Goal: Task Accomplishment & Management: Manage account settings

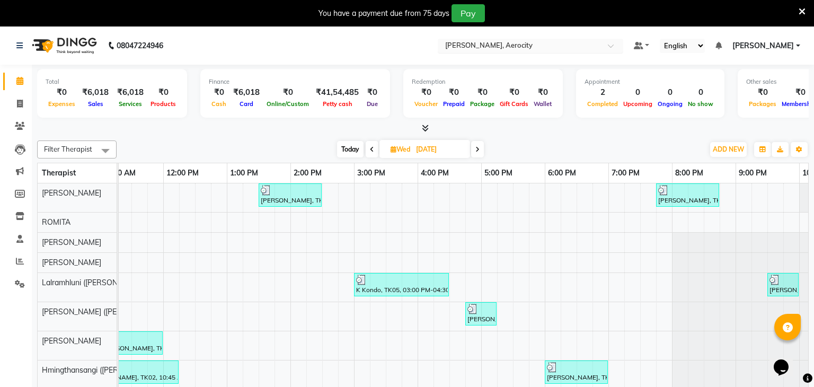
click at [594, 46] on input "text" at bounding box center [520, 46] width 154 height 11
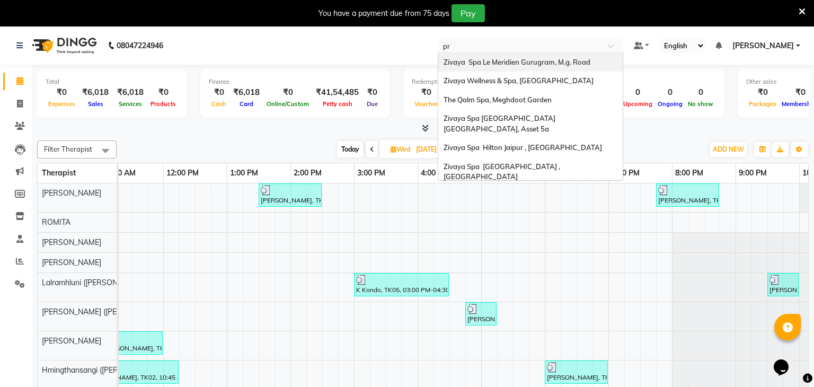
type input "pri"
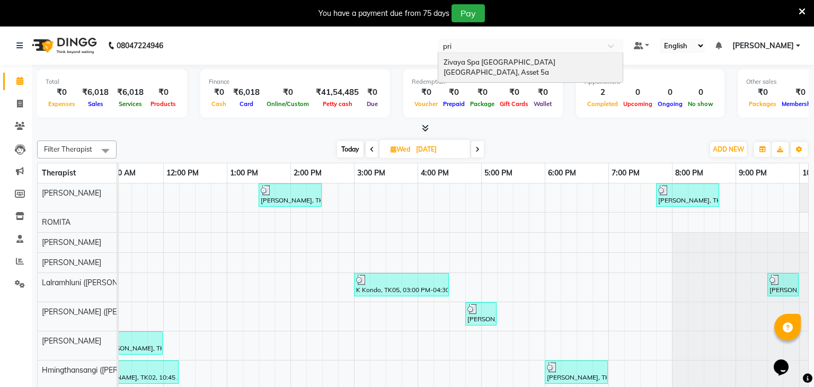
click at [590, 66] on div "Zivaya Spa [GEOGRAPHIC_DATA] [GEOGRAPHIC_DATA], Asset 5a" at bounding box center [530, 67] width 185 height 29
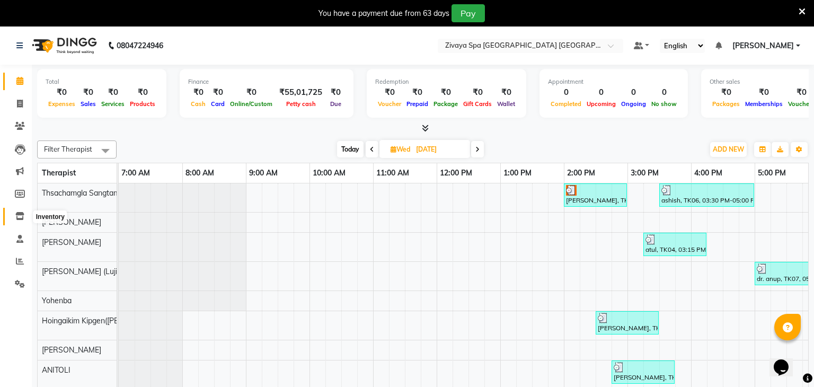
click at [23, 217] on icon at bounding box center [19, 216] width 9 height 8
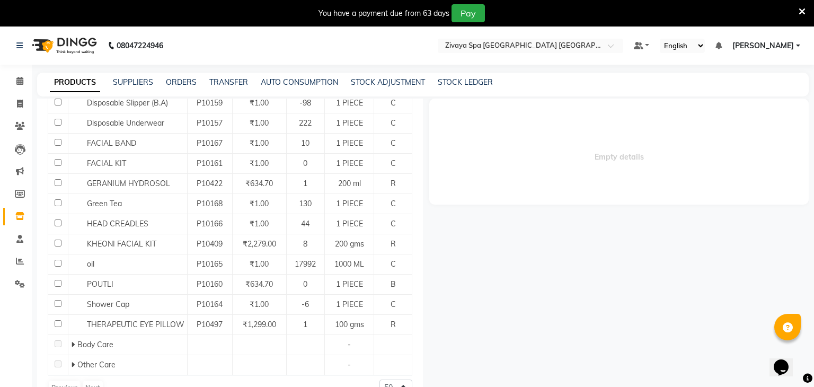
scroll to position [33, 0]
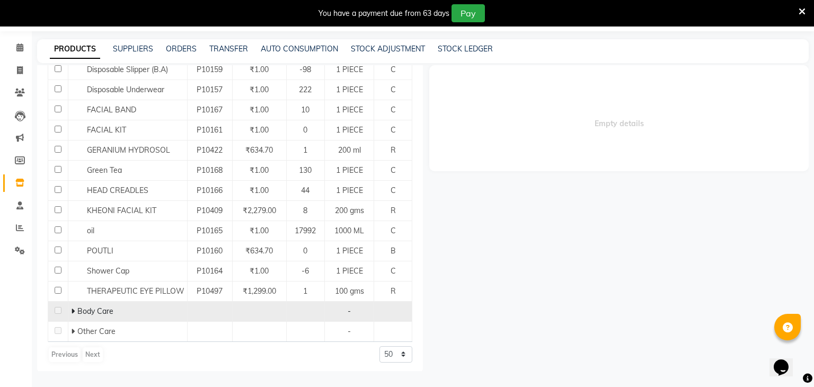
click at [79, 308] on span "Body Care" at bounding box center [95, 311] width 36 height 10
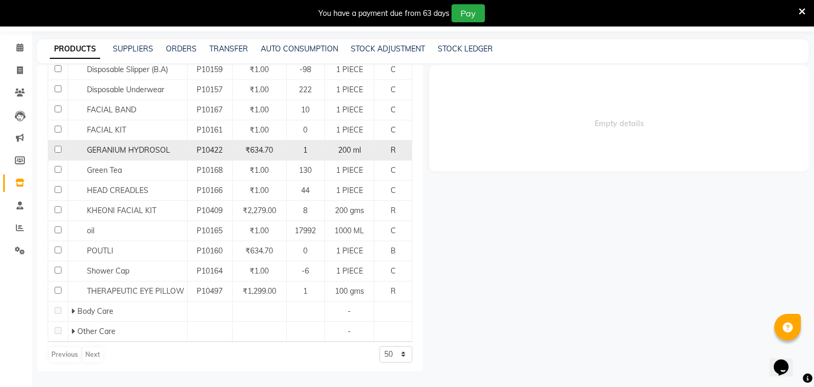
scroll to position [0, 0]
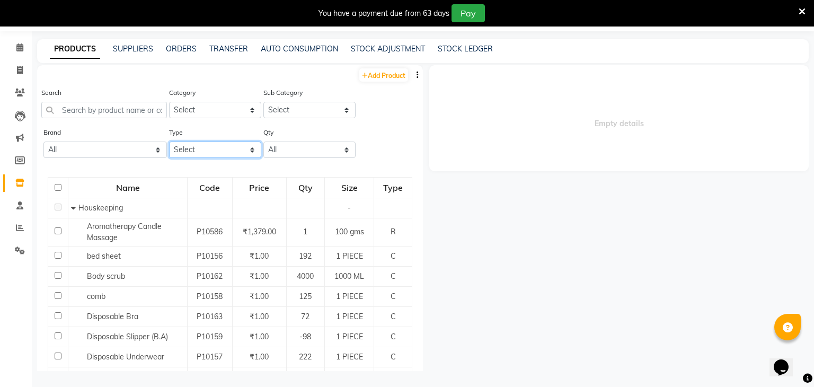
click at [195, 148] on select "Select Both Retail Consumable" at bounding box center [215, 150] width 92 height 16
select select "R"
click at [169, 142] on select "Select Both Retail Consumable" at bounding box center [215, 150] width 92 height 16
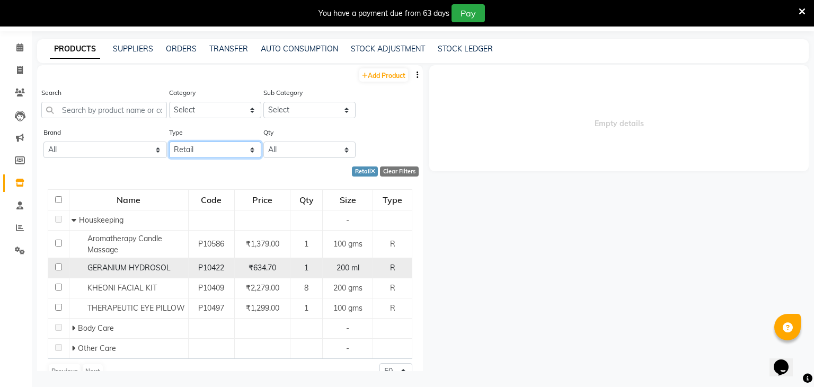
scroll to position [19, 0]
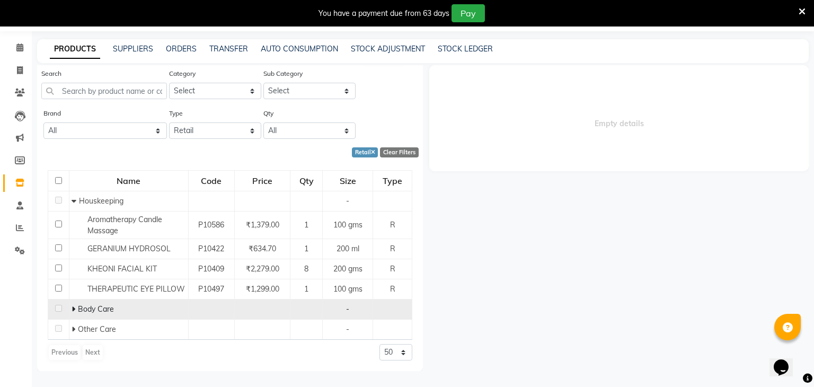
click at [76, 310] on span at bounding box center [75, 309] width 6 height 10
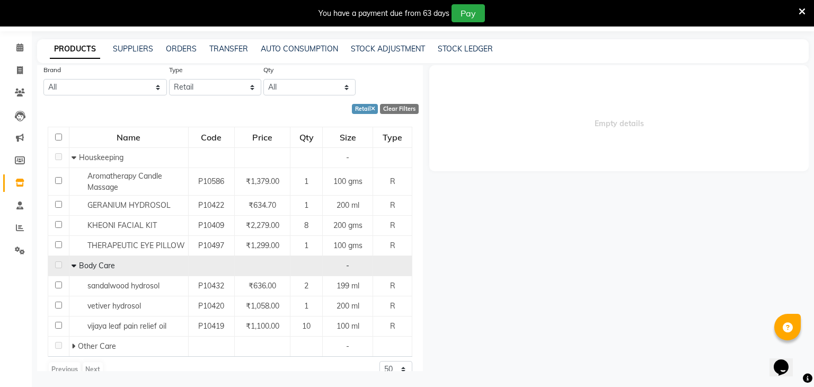
scroll to position [79, 0]
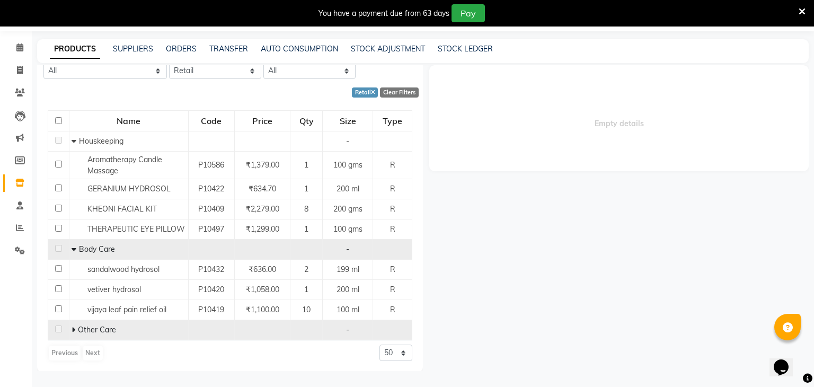
click at [75, 331] on span at bounding box center [75, 330] width 6 height 10
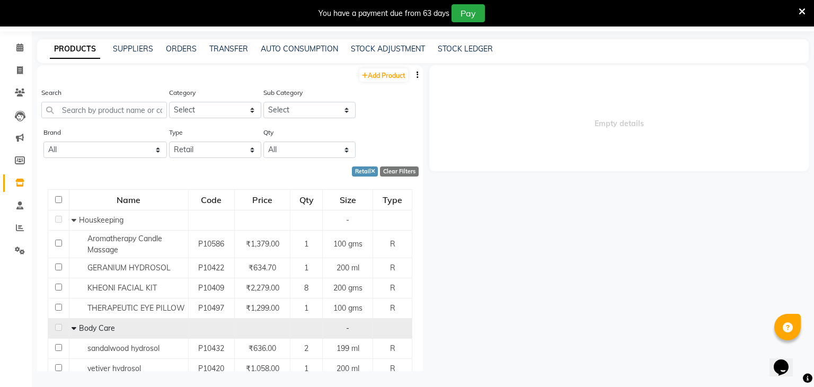
scroll to position [0, 0]
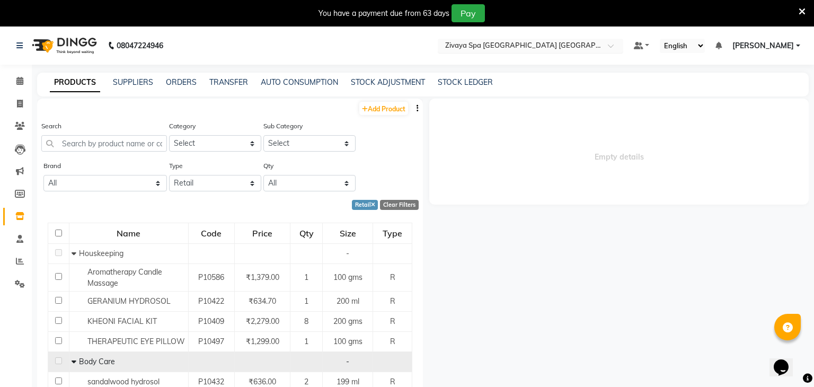
click at [559, 49] on input "text" at bounding box center [520, 46] width 154 height 11
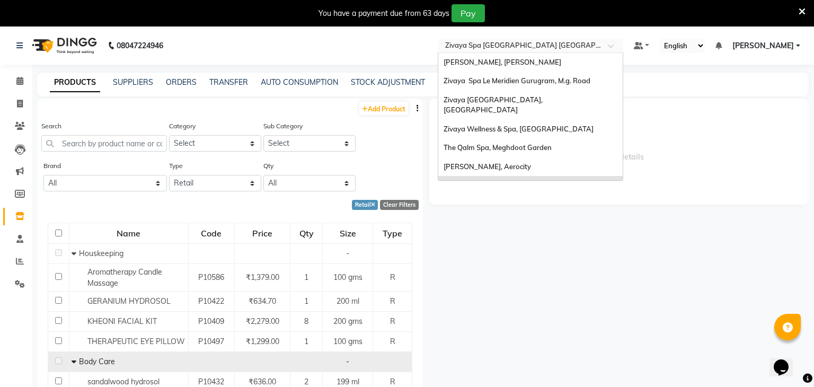
scroll to position [109, 0]
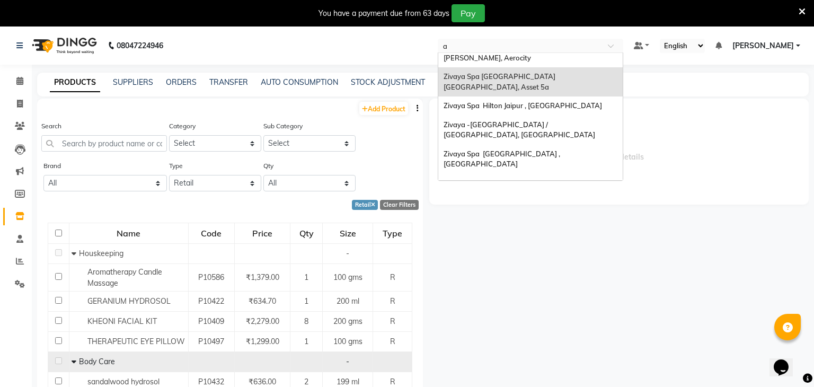
type input "ah"
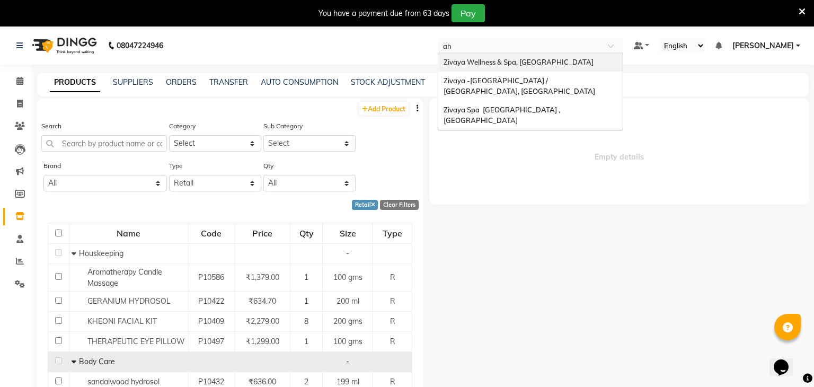
click at [559, 58] on span "Zivaya Wellness & Spa, [GEOGRAPHIC_DATA]" at bounding box center [519, 62] width 150 height 8
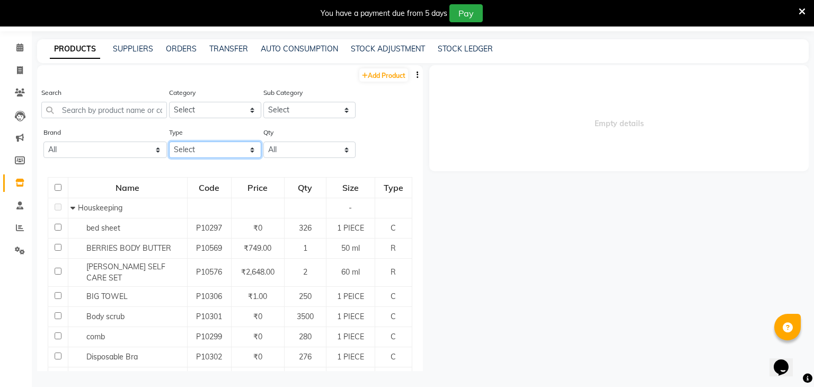
click at [195, 157] on select "Select Both Retail Consumable" at bounding box center [215, 150] width 92 height 16
select select "R"
click at [169, 142] on select "Select Both Retail Consumable" at bounding box center [215, 150] width 92 height 16
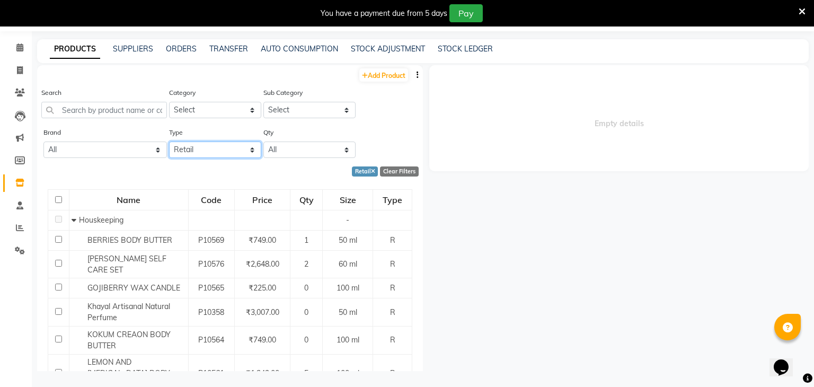
scroll to position [29, 0]
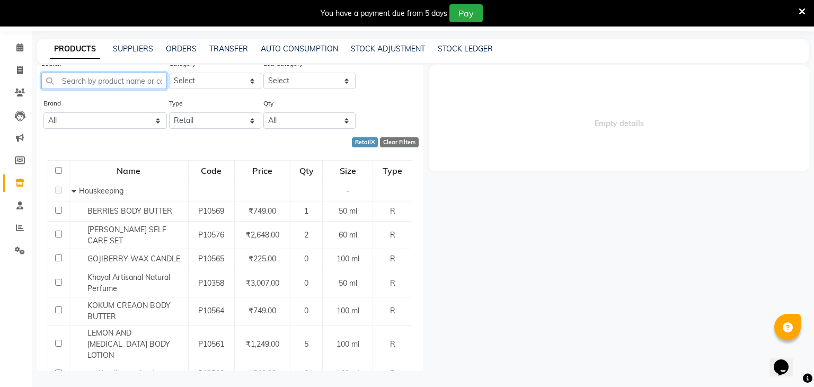
click at [120, 86] on input "text" at bounding box center [104, 81] width 126 height 16
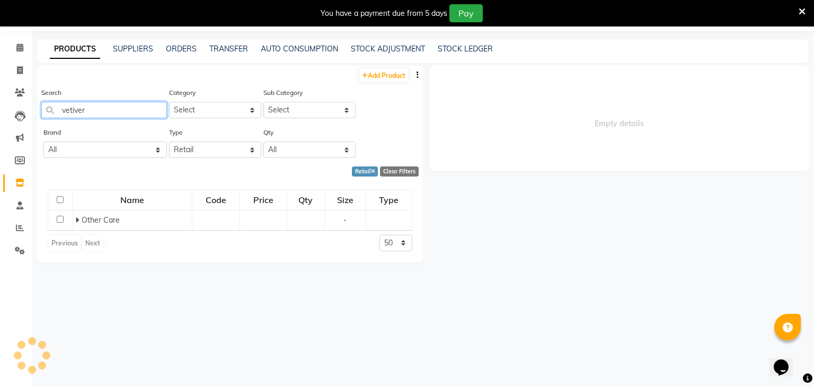
scroll to position [0, 0]
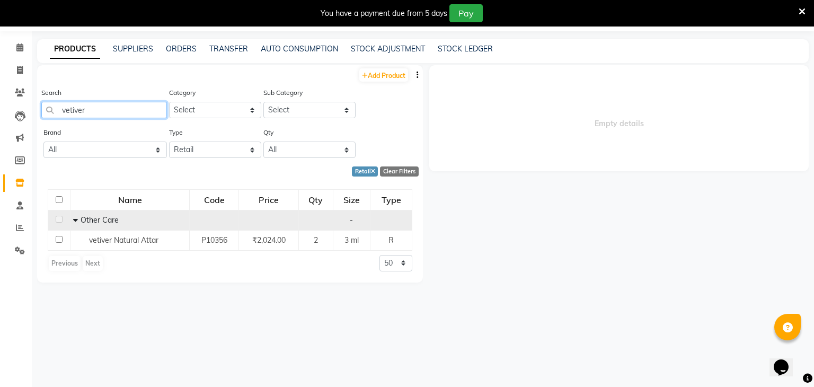
type input "vetiver"
click at [84, 223] on span "Other Care" at bounding box center [100, 220] width 38 height 10
click at [77, 222] on span at bounding box center [76, 220] width 7 height 10
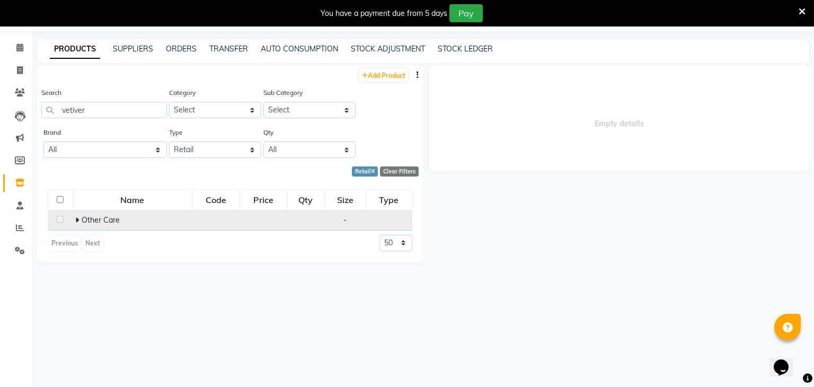
click at [77, 222] on icon at bounding box center [77, 219] width 4 height 7
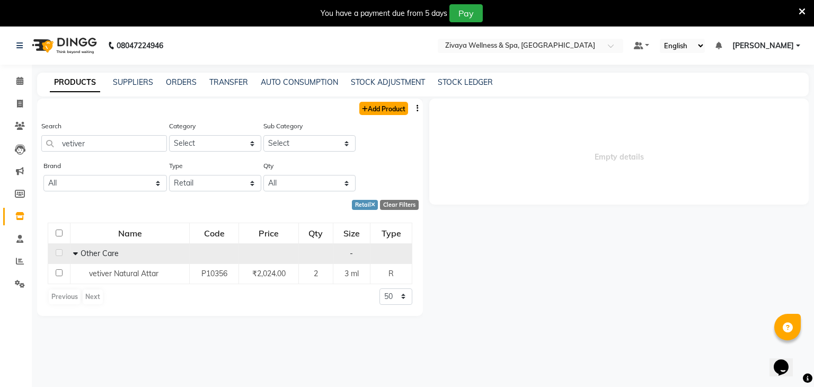
click at [385, 107] on link "Add Product" at bounding box center [383, 108] width 49 height 13
select select "true"
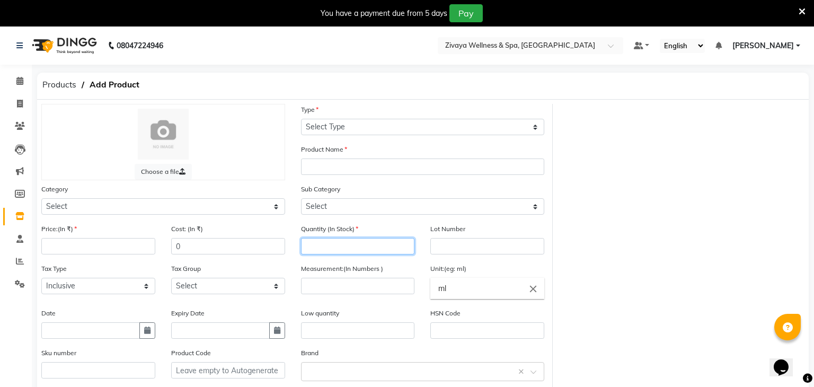
click at [322, 241] on input "number" at bounding box center [358, 246] width 114 height 16
type input "1"
type input "2"
click at [352, 278] on div "Measurement:(In Numbers )" at bounding box center [358, 278] width 114 height 31
click at [348, 281] on input "number" at bounding box center [358, 286] width 114 height 16
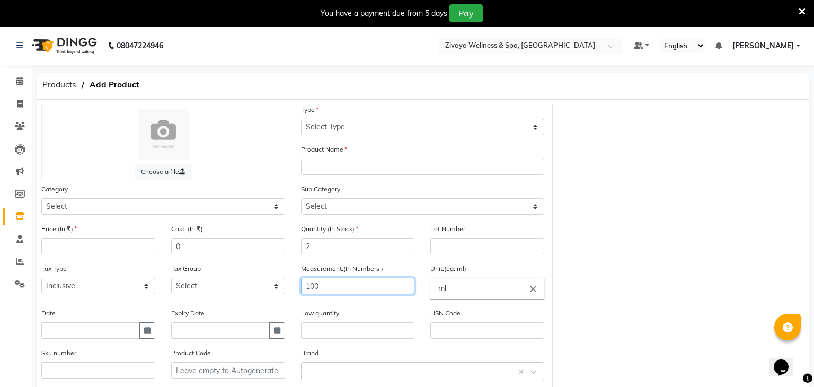
type input "100"
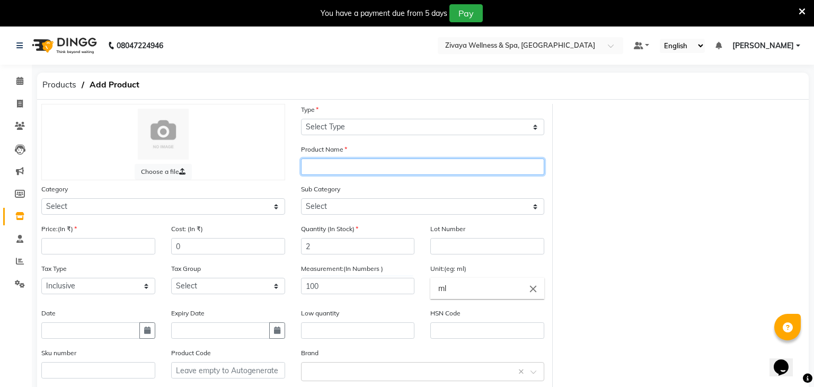
click at [359, 169] on input "text" at bounding box center [423, 167] width 244 height 16
type input "Vetiver Hydrosol"
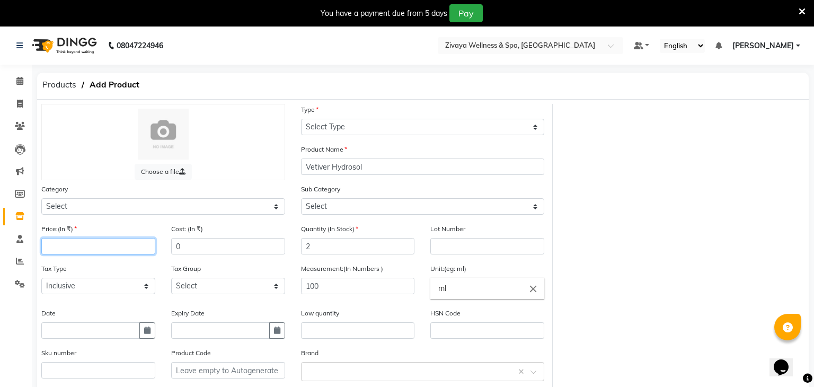
click at [115, 249] on input "number" at bounding box center [98, 246] width 114 height 16
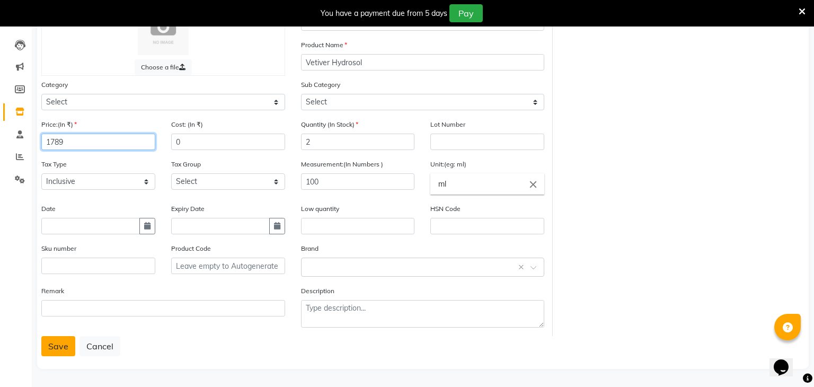
type input "1789"
click at [53, 349] on button "Save" at bounding box center [58, 346] width 34 height 20
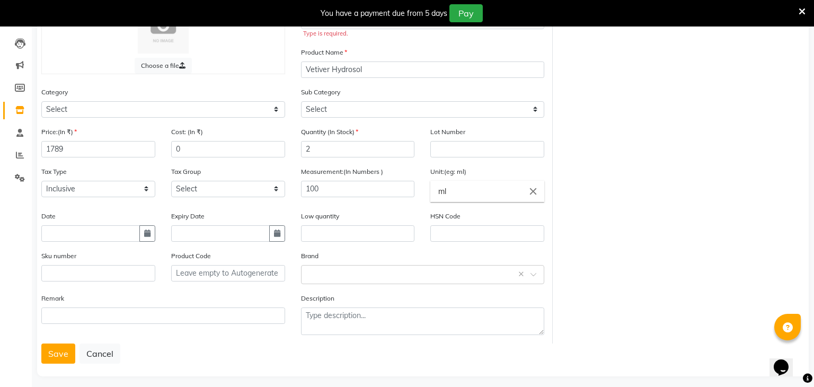
scroll to position [0, 0]
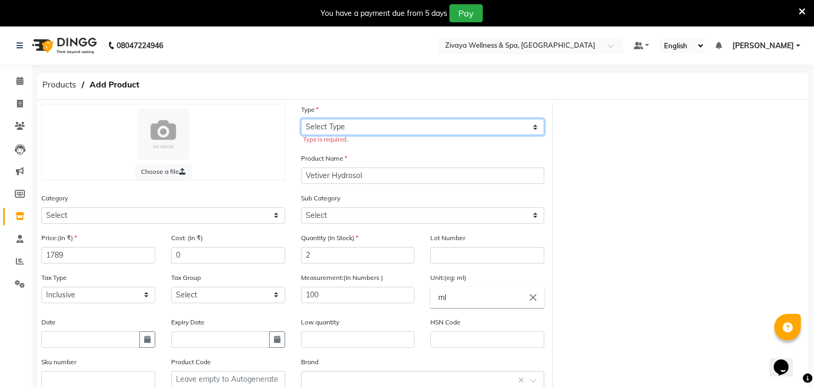
click at [340, 124] on select "Select Type Both Retail Consumable" at bounding box center [423, 127] width 244 height 16
select select "R"
click at [301, 119] on select "Select Type Both Retail Consumable" at bounding box center [423, 127] width 244 height 16
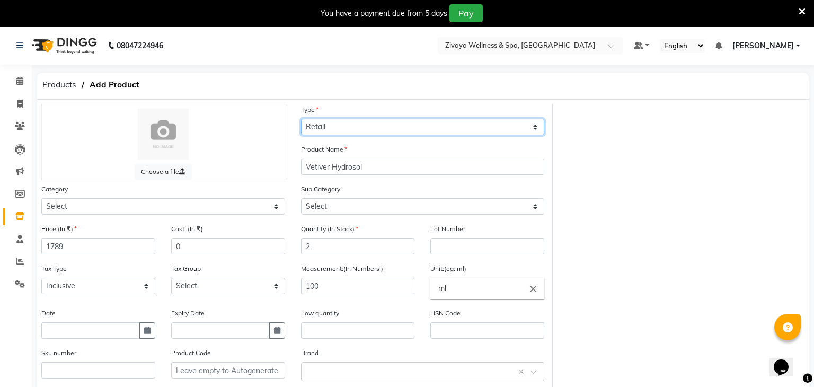
scroll to position [106, 0]
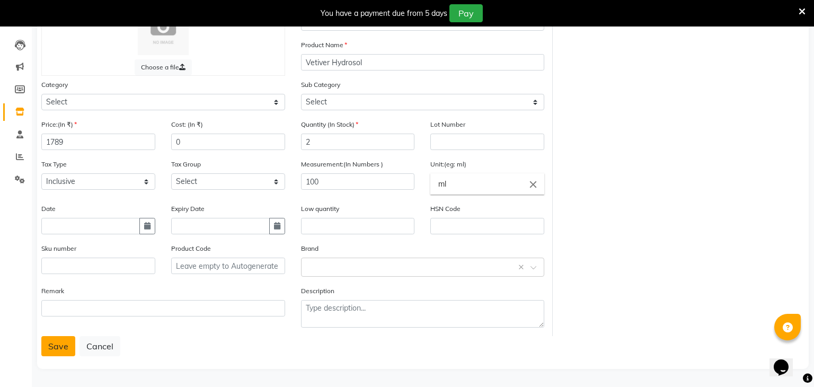
click at [60, 350] on button "Save" at bounding box center [58, 346] width 34 height 20
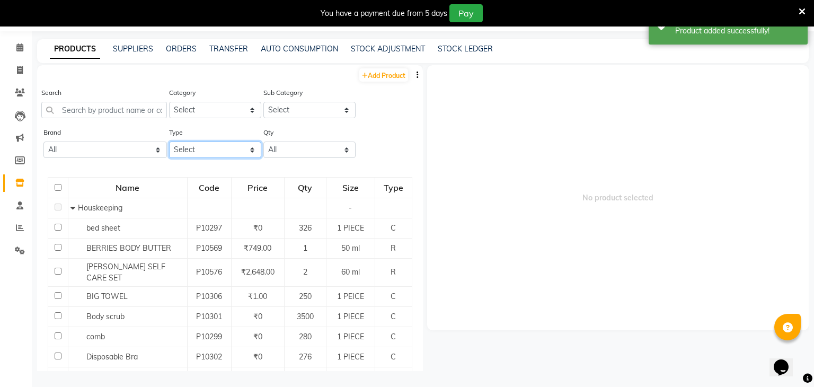
click at [186, 149] on select "Select Both Retail Consumable" at bounding box center [215, 150] width 92 height 16
select select "R"
click at [169, 142] on select "Select Both Retail Consumable" at bounding box center [215, 150] width 92 height 16
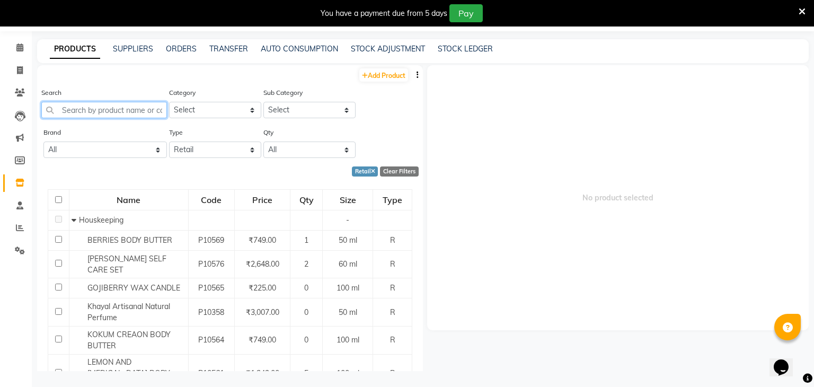
click at [109, 107] on input "text" at bounding box center [104, 110] width 126 height 16
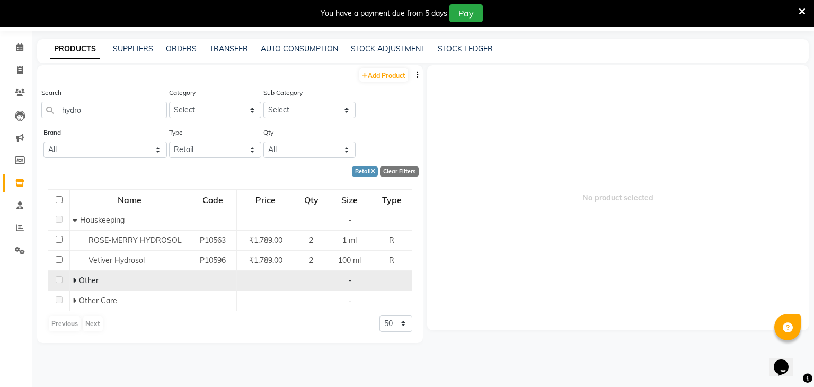
click at [80, 278] on span "Other" at bounding box center [89, 281] width 20 height 10
click at [77, 283] on span at bounding box center [76, 281] width 6 height 10
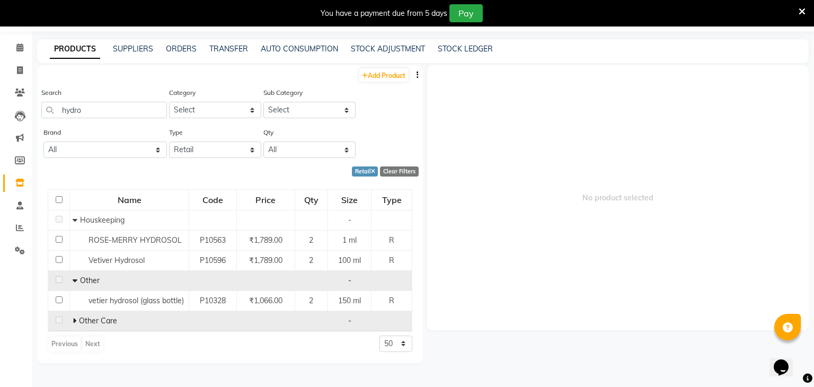
click at [77, 322] on span at bounding box center [76, 321] width 6 height 10
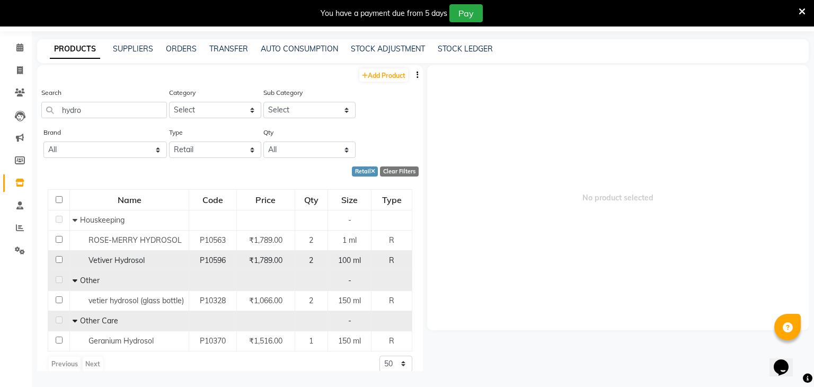
click at [274, 257] on span "₹1,789.00" at bounding box center [265, 261] width 33 height 10
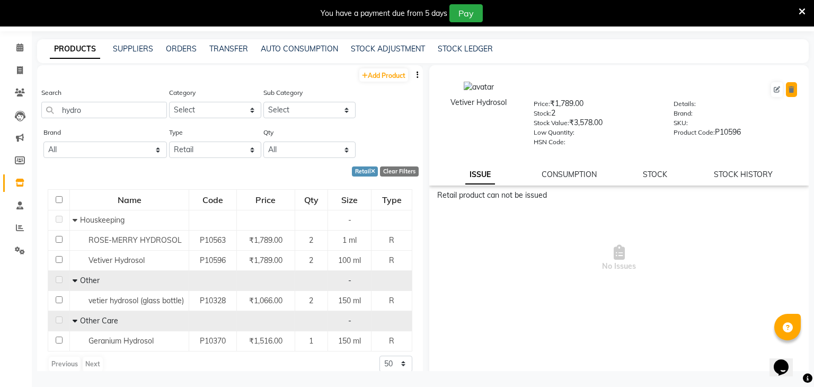
click at [794, 91] on icon at bounding box center [792, 89] width 6 height 6
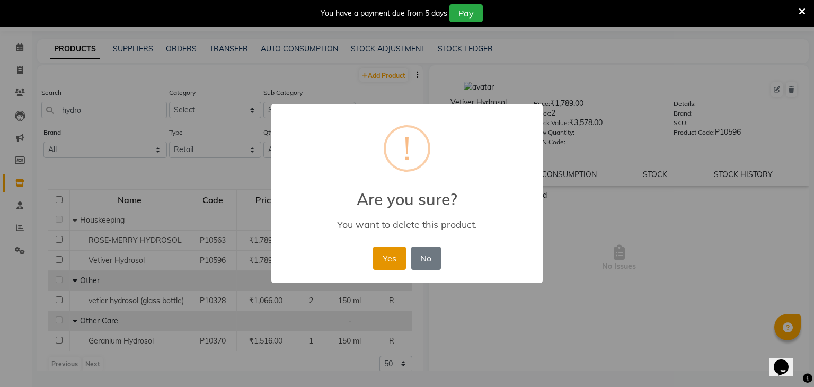
click at [389, 262] on button "Yes" at bounding box center [389, 258] width 32 height 23
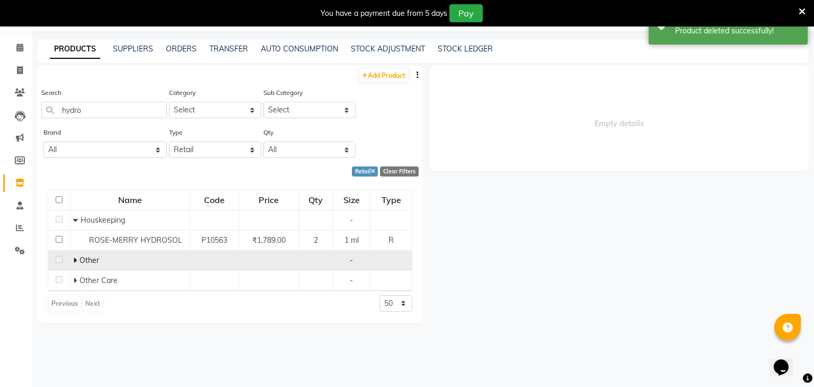
click at [76, 261] on icon at bounding box center [75, 260] width 4 height 7
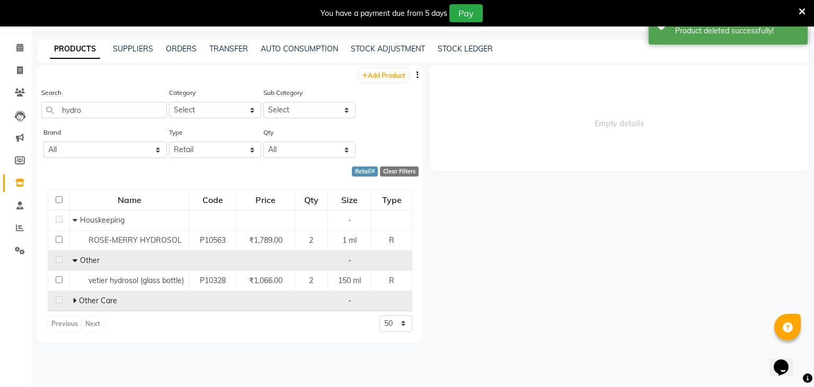
click at [77, 302] on span at bounding box center [76, 301] width 6 height 10
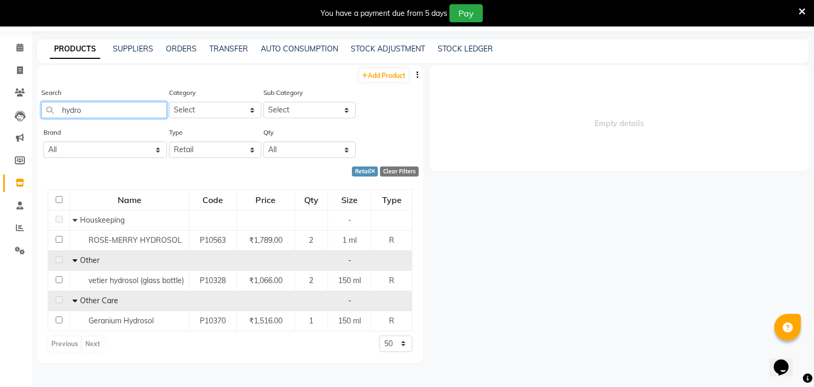
click at [103, 112] on input "hydro" at bounding box center [104, 110] width 126 height 16
type input "h"
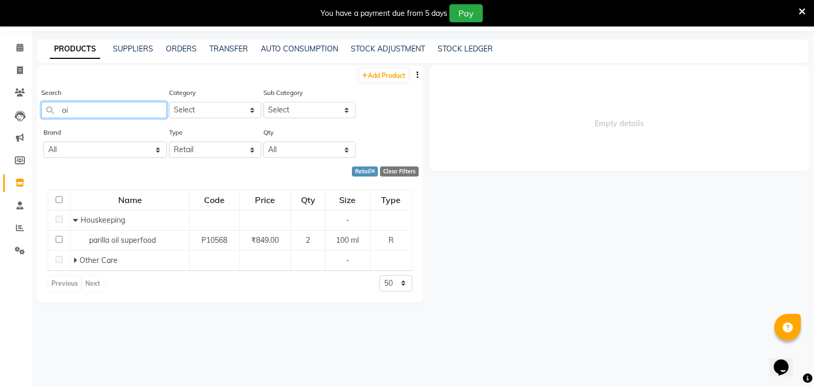
type input "o"
type input "p"
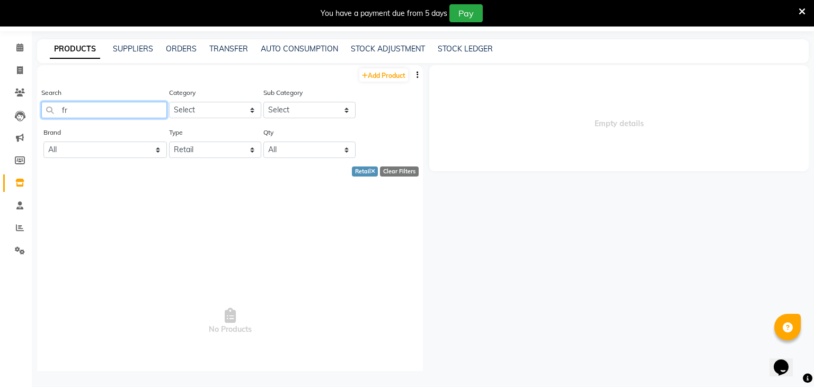
type input "f"
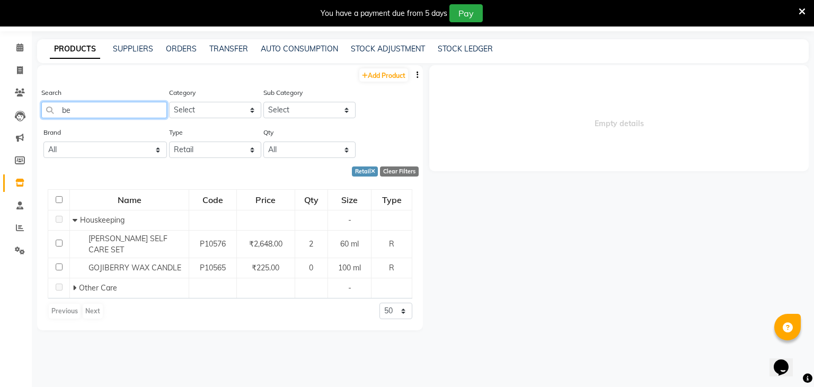
type input "b"
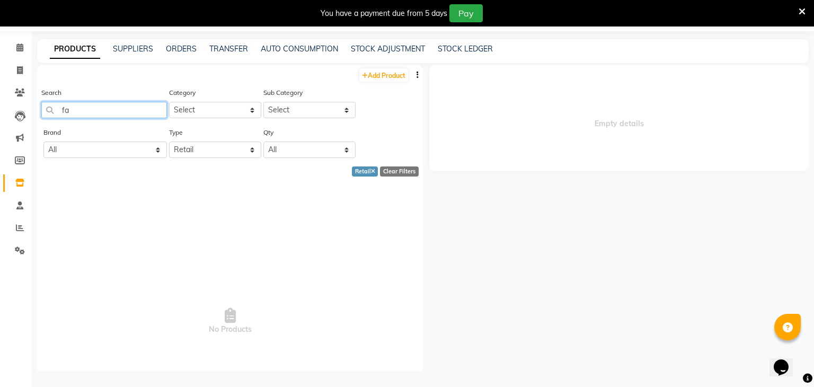
type input "f"
type input "l"
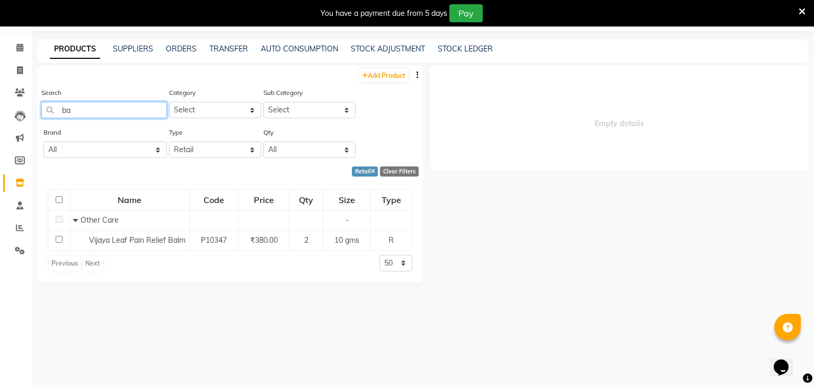
type input "b"
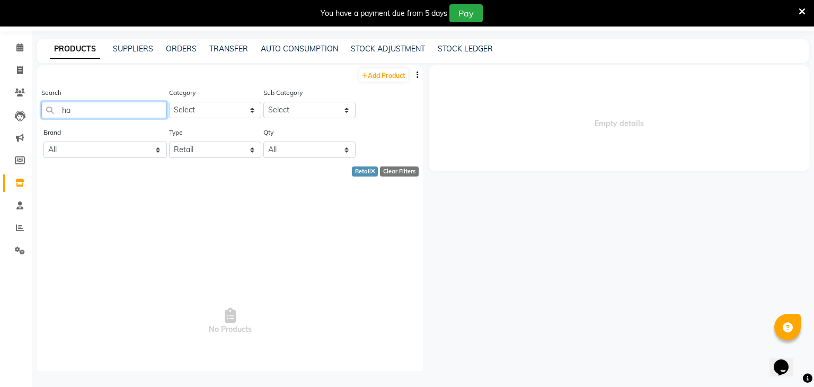
type input "h"
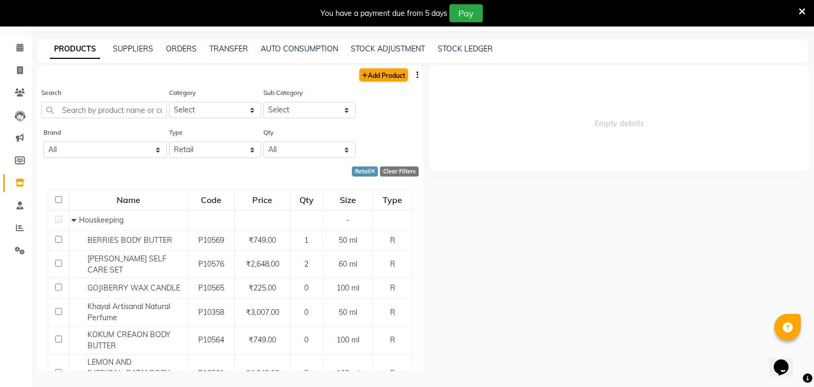
click at [378, 80] on link "Add Product" at bounding box center [383, 74] width 49 height 13
select select "true"
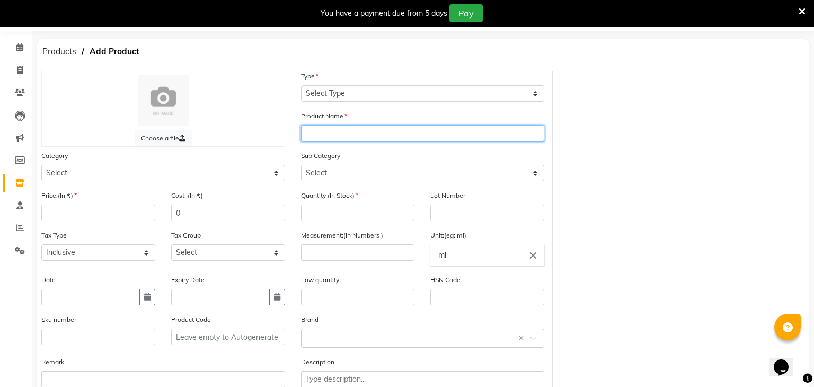
click at [390, 135] on input "text" at bounding box center [423, 133] width 244 height 16
paste input "Summer Bliss Gifting Trio"
type input "Summer Bliss Gifting Trio"
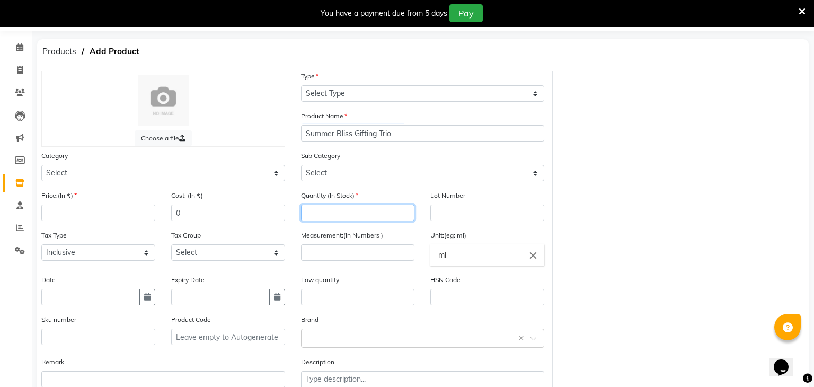
click at [323, 215] on input "number" at bounding box center [358, 213] width 114 height 16
type input "3"
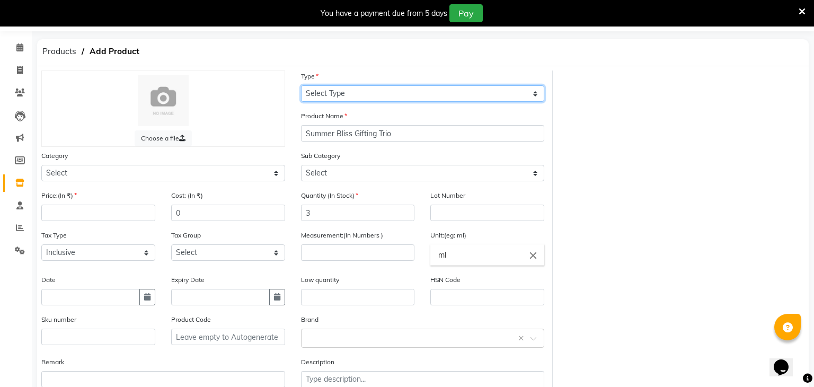
click at [352, 94] on select "Select Type Both Retail Consumable" at bounding box center [423, 93] width 244 height 16
select select "R"
click at [301, 85] on select "Select Type Both Retail Consumable" at bounding box center [423, 93] width 244 height 16
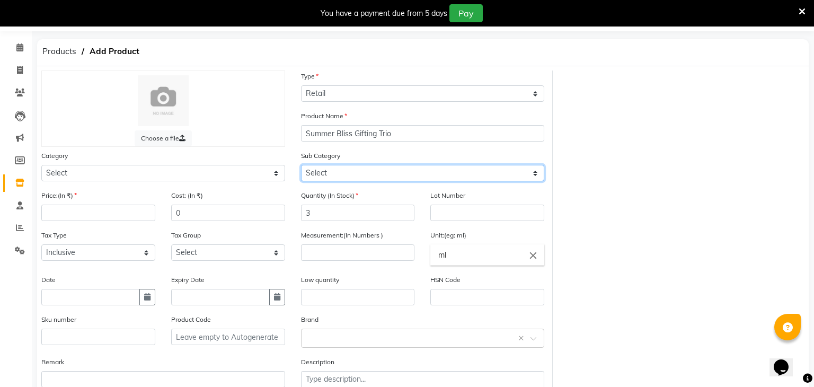
click at [345, 177] on select "Select" at bounding box center [423, 173] width 244 height 16
click at [634, 182] on div "Choose a file Type Select Type Both Retail Consumable Product Name Summer Bliss…" at bounding box center [422, 239] width 779 height 337
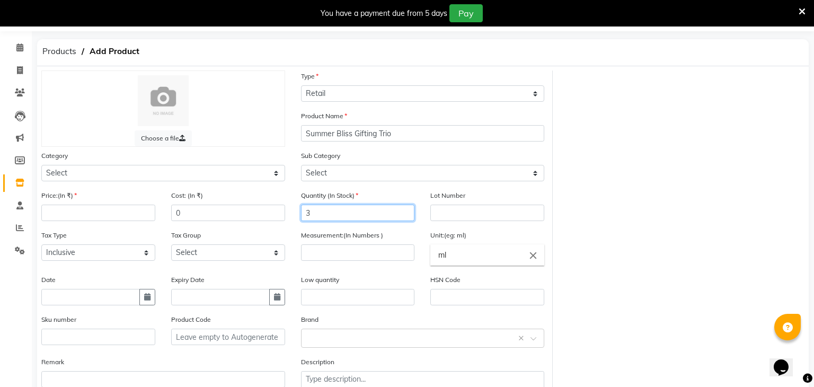
click at [340, 217] on input "3" at bounding box center [358, 213] width 114 height 16
click at [331, 253] on input "number" at bounding box center [358, 252] width 114 height 16
type input "100"
click at [533, 256] on icon "close" at bounding box center [534, 256] width 12 height 12
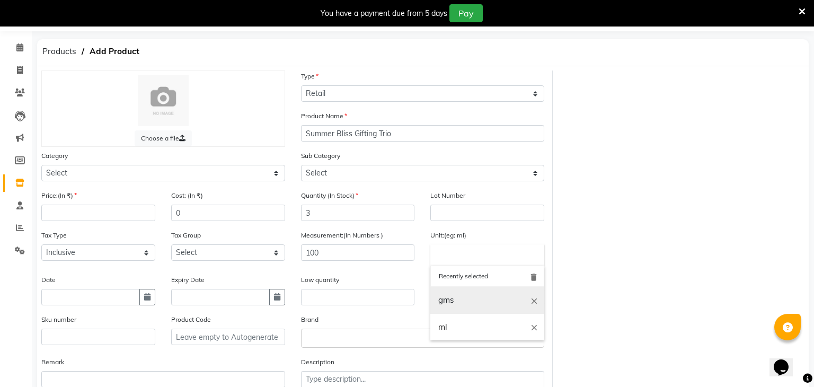
click at [480, 309] on link "gms" at bounding box center [488, 300] width 114 height 27
type input "gms"
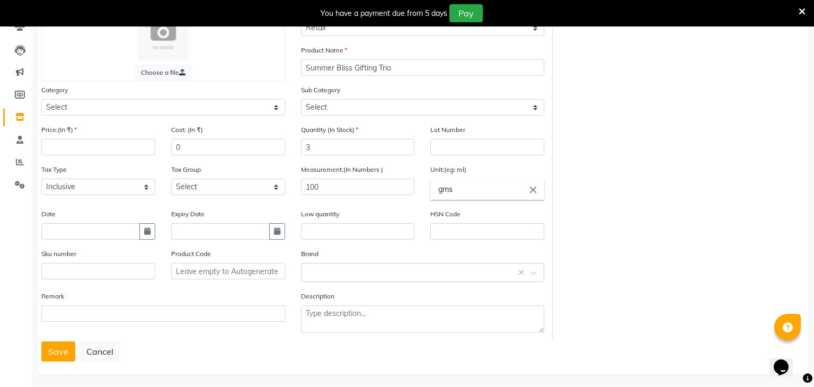
scroll to position [106, 0]
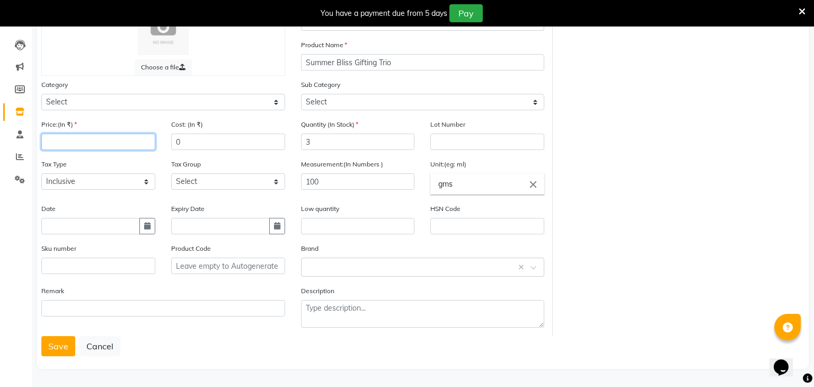
click at [74, 145] on input "number" at bounding box center [98, 142] width 114 height 16
type input "3049"
click at [47, 345] on button "Save" at bounding box center [58, 346] width 34 height 20
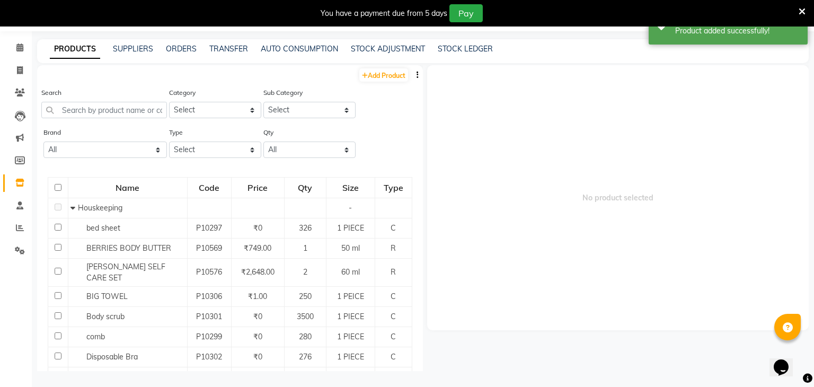
scroll to position [33, 0]
click at [147, 112] on input "text" at bounding box center [104, 110] width 126 height 16
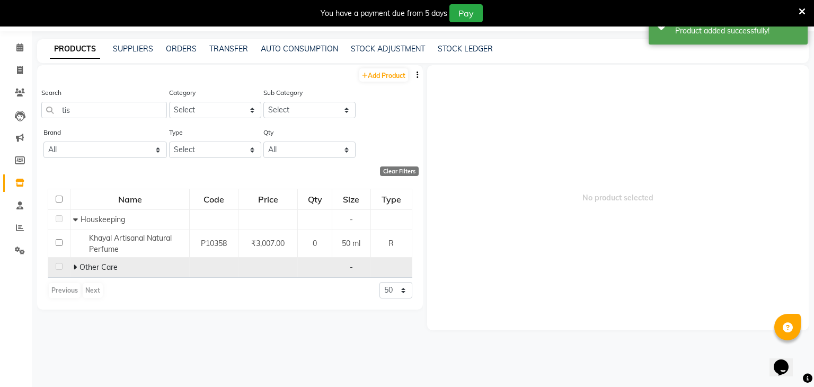
click at [93, 275] on td "Other Care" at bounding box center [130, 268] width 119 height 20
click at [77, 271] on span at bounding box center [76, 267] width 6 height 10
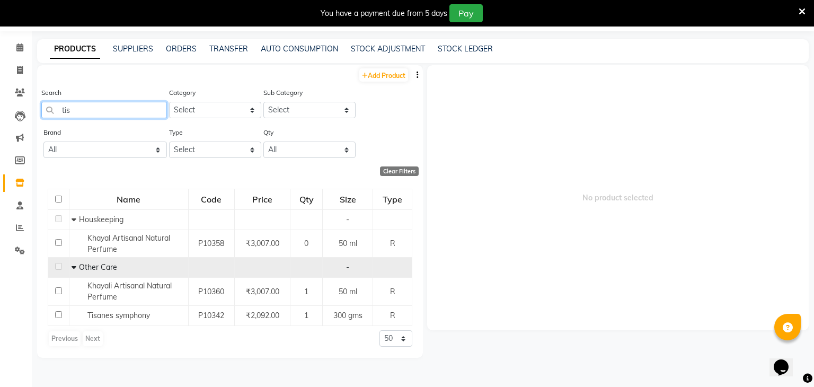
click at [135, 109] on input "tis" at bounding box center [104, 110] width 126 height 16
type input "t"
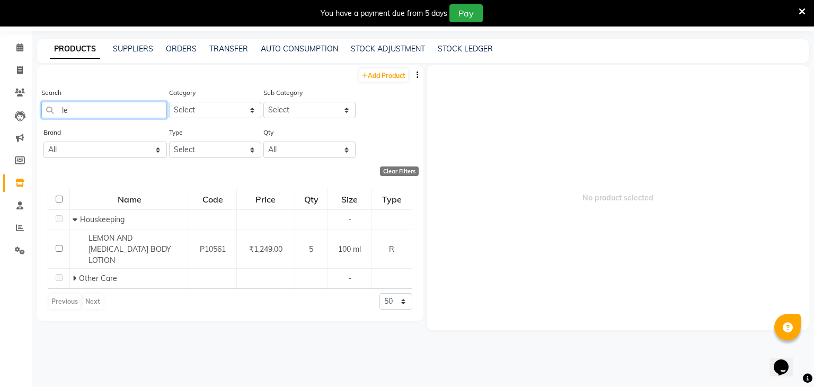
type input "l"
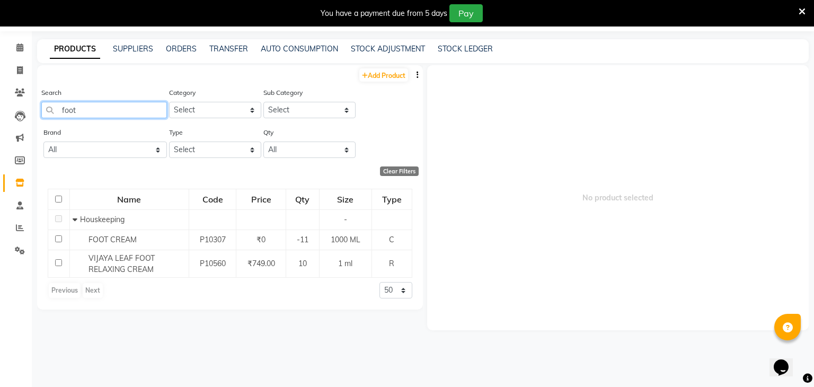
type input "foot"
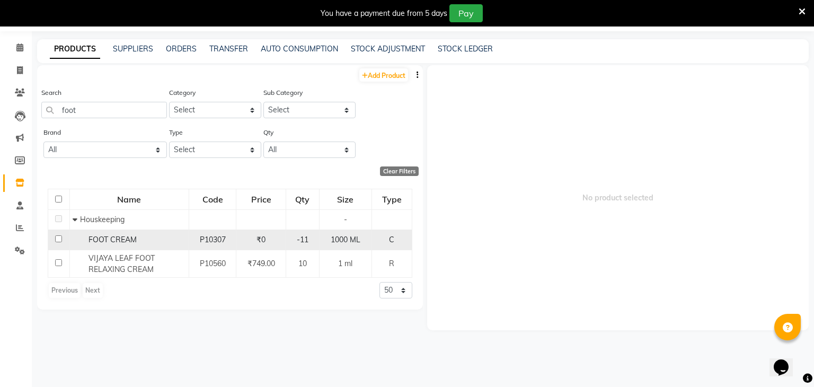
click at [329, 238] on div "1000 ML" at bounding box center [345, 239] width 43 height 11
select select
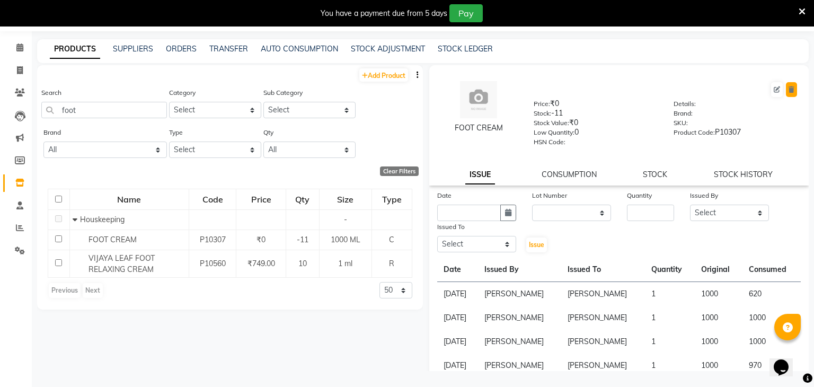
click at [795, 87] on button at bounding box center [791, 89] width 11 height 15
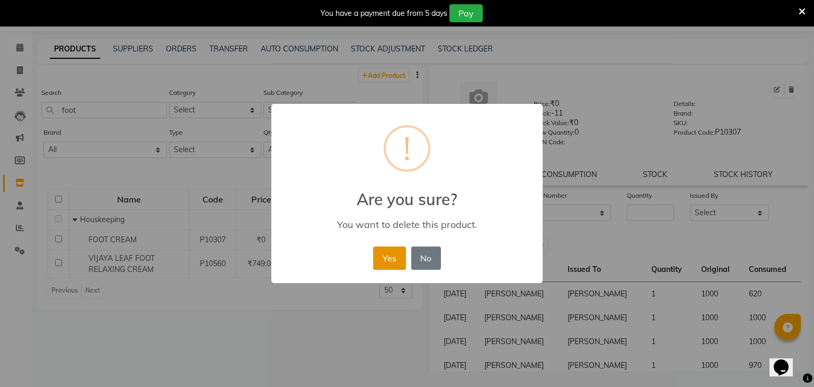
click at [385, 252] on button "Yes" at bounding box center [389, 258] width 32 height 23
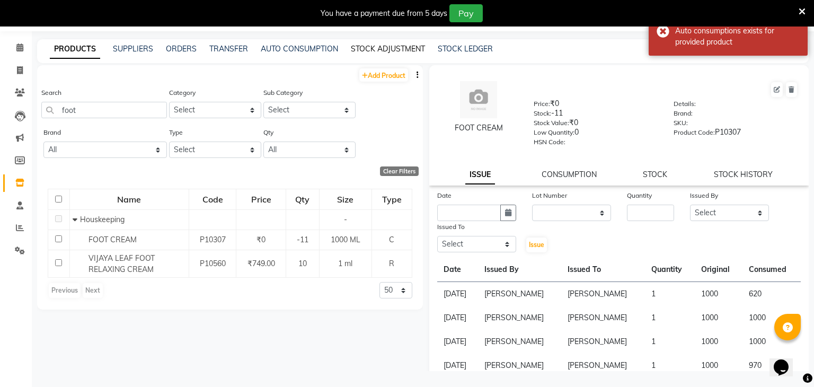
click at [376, 51] on link "STOCK ADJUSTMENT" at bounding box center [388, 49] width 74 height 10
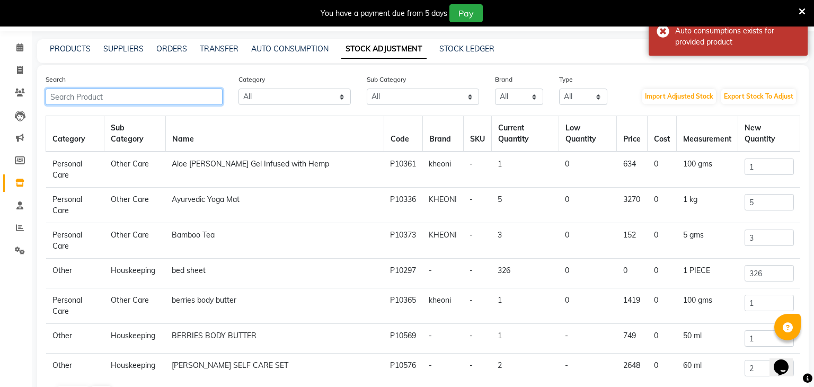
click at [169, 101] on input "text" at bounding box center [134, 97] width 177 height 16
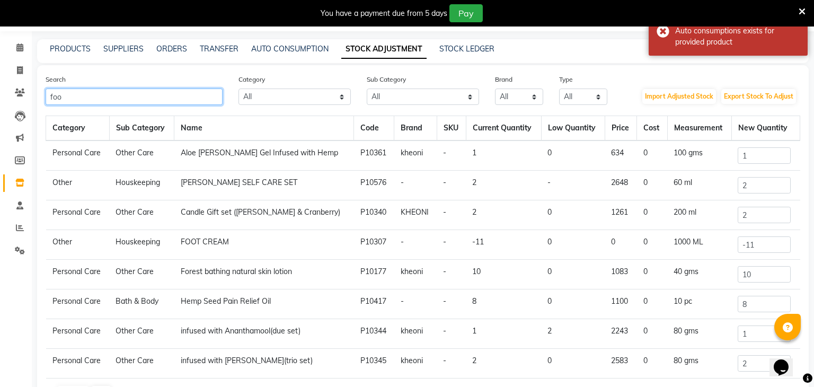
scroll to position [27, 0]
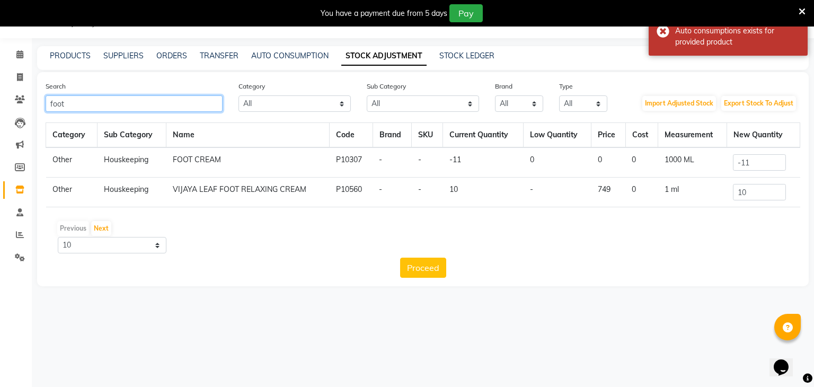
type input "foot"
click at [749, 163] on input "-11" at bounding box center [759, 162] width 53 height 16
type input "-1"
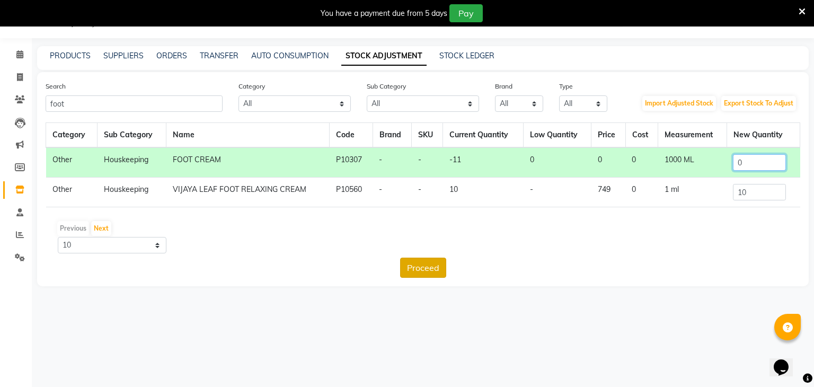
type input "0"
click at [433, 262] on button "Proceed" at bounding box center [423, 268] width 46 height 20
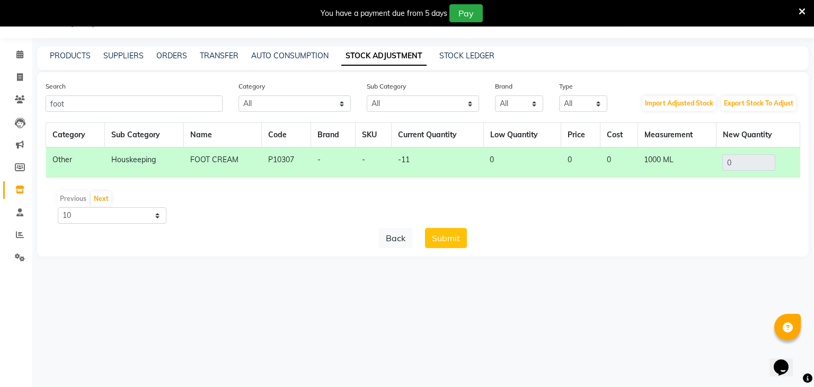
click at [441, 249] on div "Search foot Category All Hair Skin Makeup Personal Care Appliances Other Sub Ca…" at bounding box center [423, 164] width 772 height 185
click at [443, 247] on button "Submit" at bounding box center [446, 238] width 42 height 20
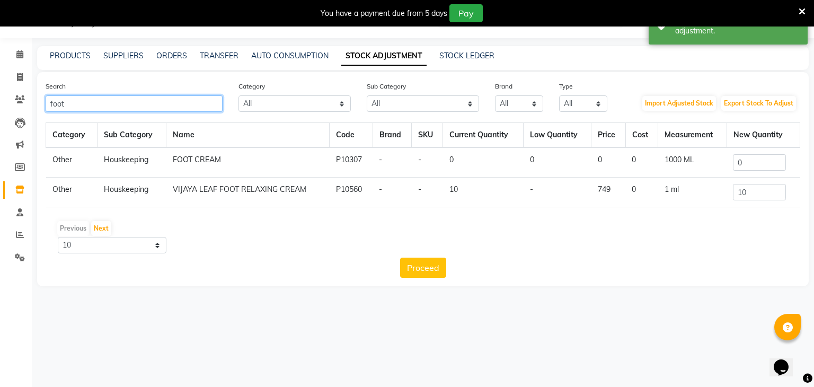
click at [112, 98] on input "foot" at bounding box center [134, 103] width 177 height 16
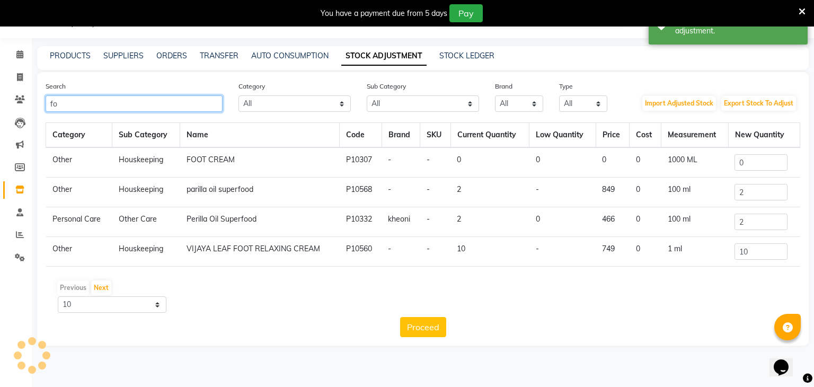
type input "f"
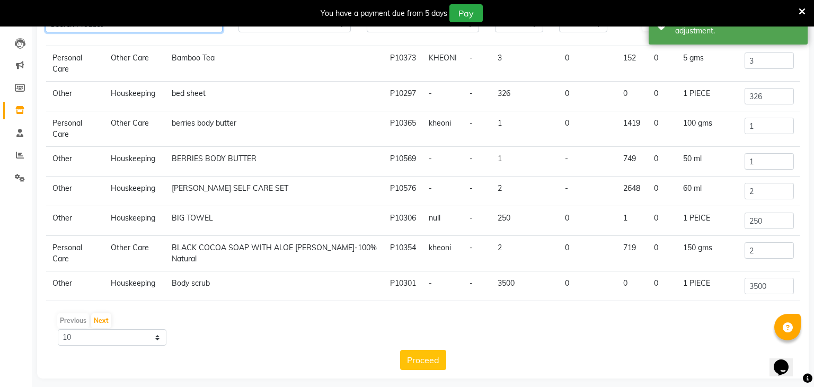
scroll to position [113, 0]
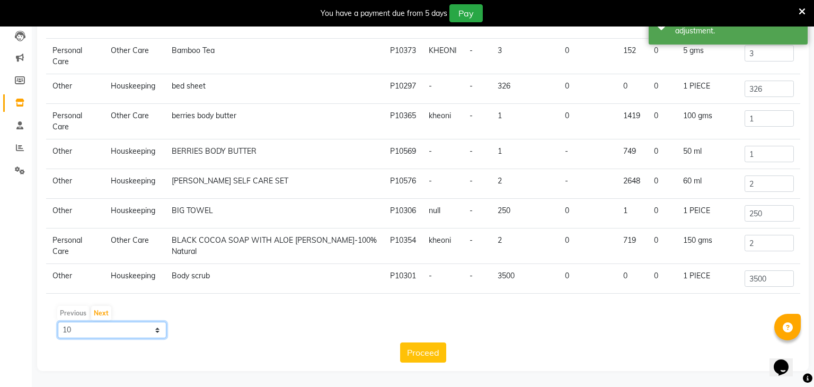
click at [127, 323] on select "10 50 100" at bounding box center [112, 330] width 109 height 16
select select "100"
click at [58, 322] on select "10 50 100" at bounding box center [112, 330] width 109 height 16
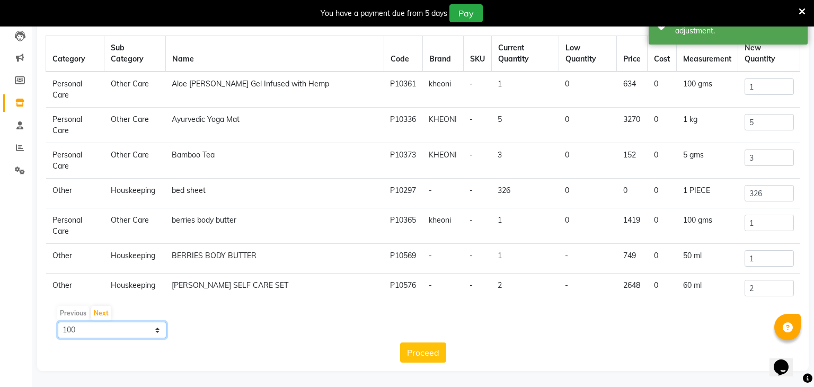
scroll to position [0, 0]
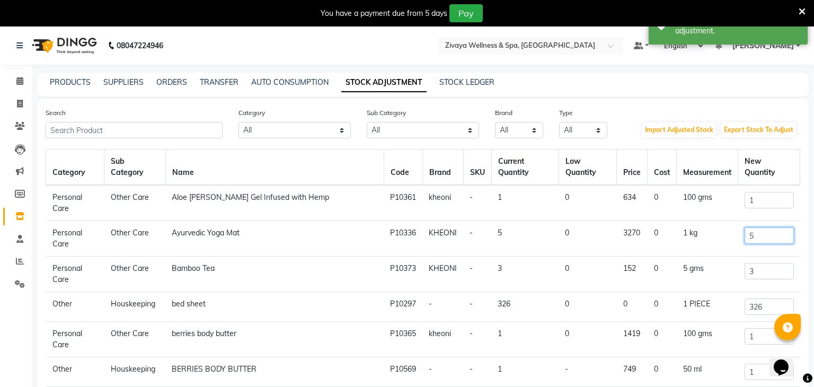
click at [761, 229] on input "5" at bounding box center [769, 235] width 49 height 16
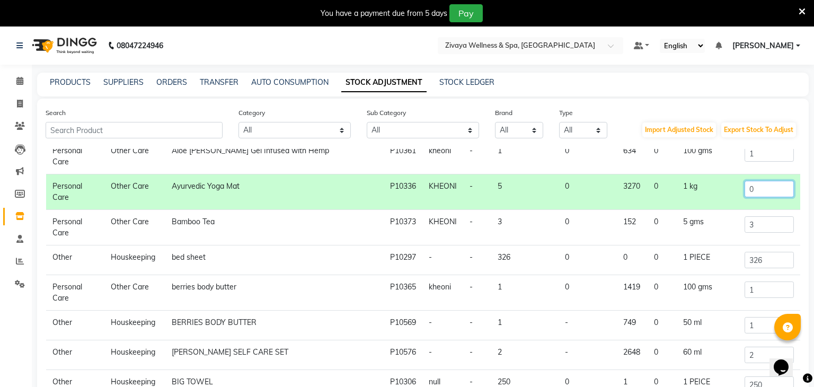
scroll to position [53, 0]
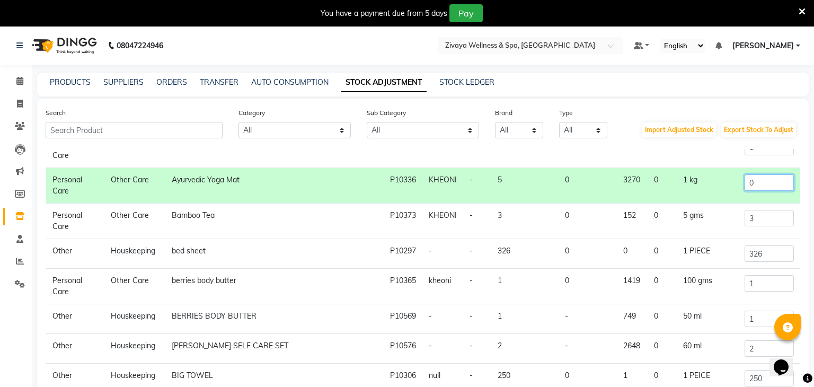
type input "0"
click at [767, 215] on input "3" at bounding box center [769, 218] width 49 height 16
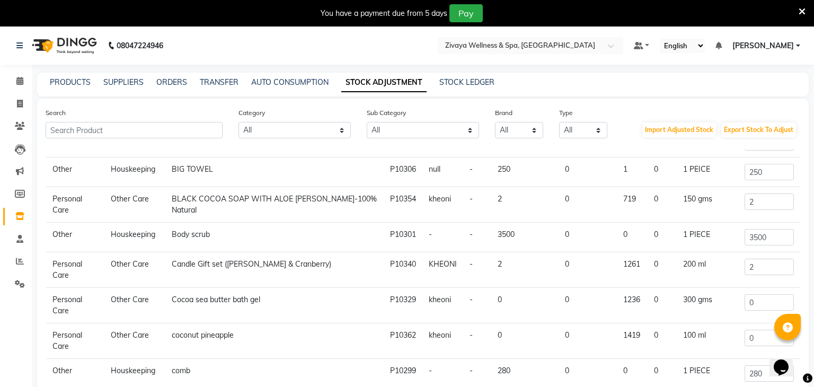
scroll to position [265, 0]
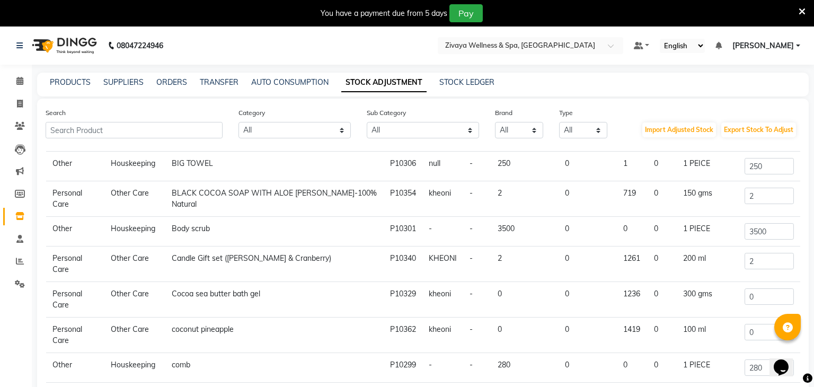
type input "0"
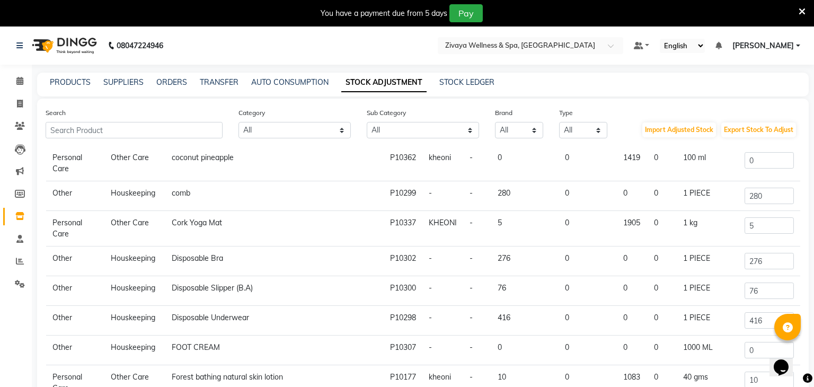
scroll to position [437, 0]
click at [782, 229] on input "5" at bounding box center [769, 225] width 49 height 16
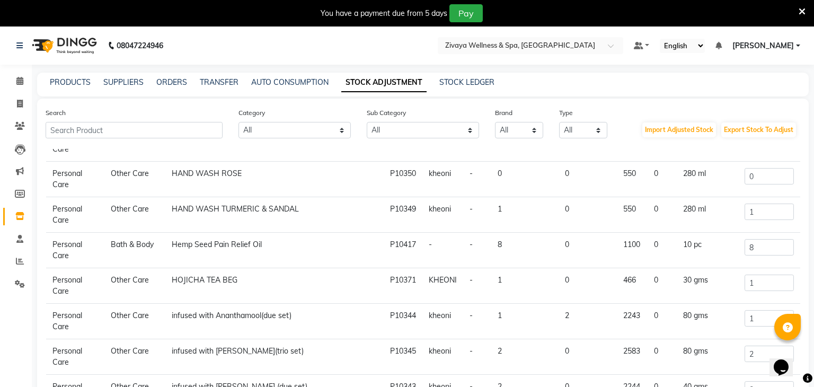
scroll to position [776, 0]
type input "0"
click at [766, 240] on input "8" at bounding box center [769, 248] width 49 height 16
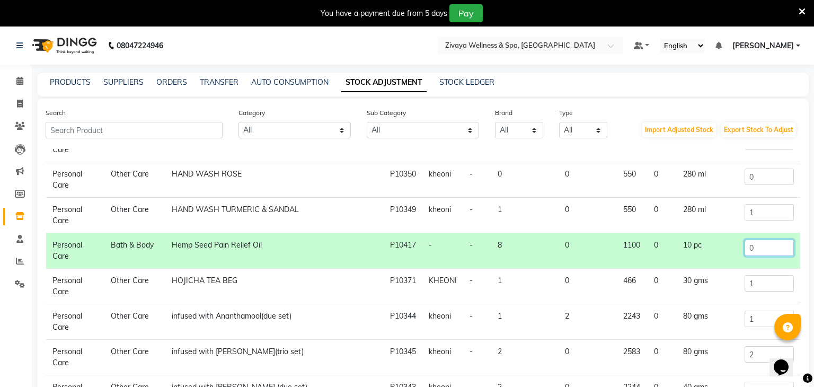
type input "0"
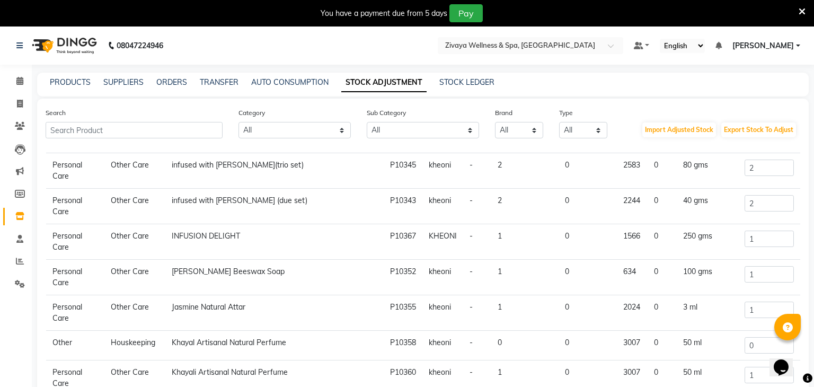
scroll to position [946, 0]
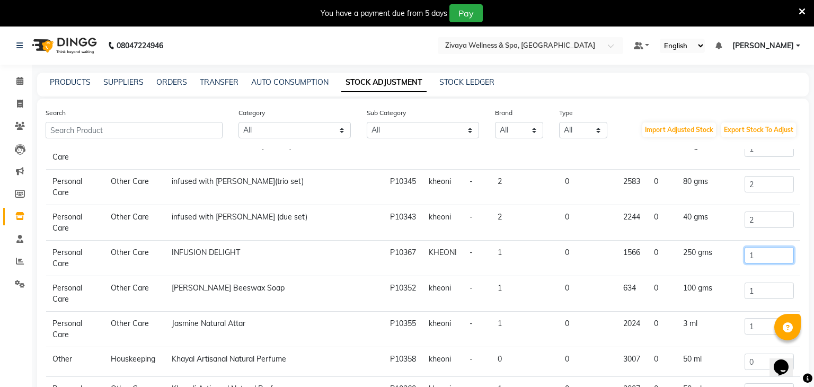
click at [761, 247] on input "1" at bounding box center [769, 255] width 49 height 16
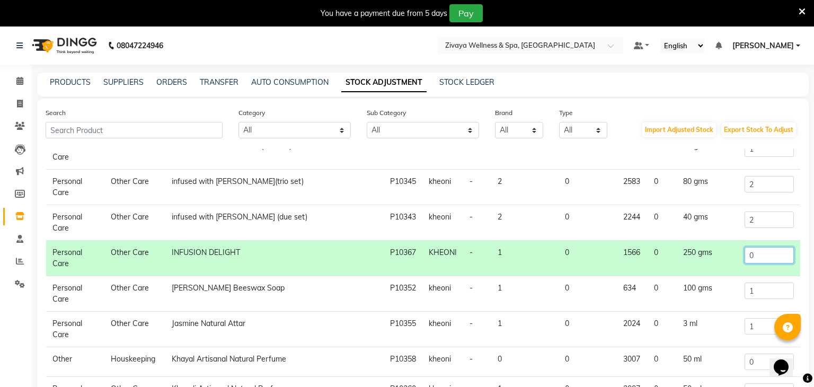
scroll to position [937, 0]
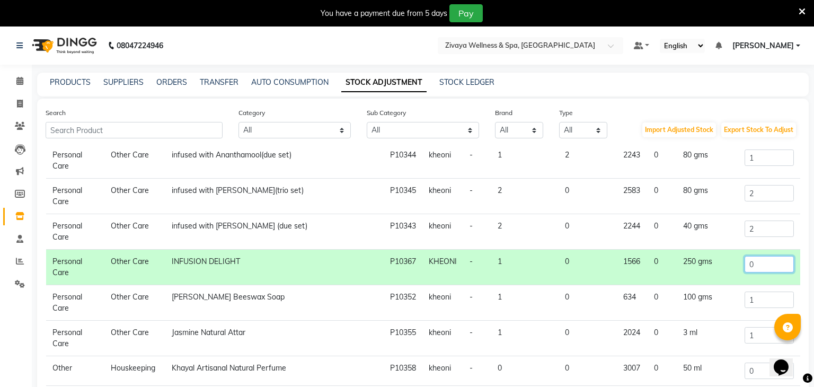
type input "0"
click at [760, 229] on input "2" at bounding box center [769, 229] width 49 height 16
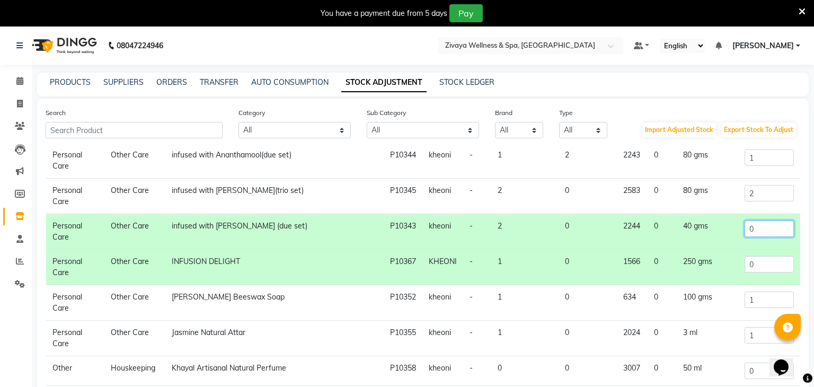
type input "0"
click at [762, 185] on input "2" at bounding box center [769, 193] width 49 height 16
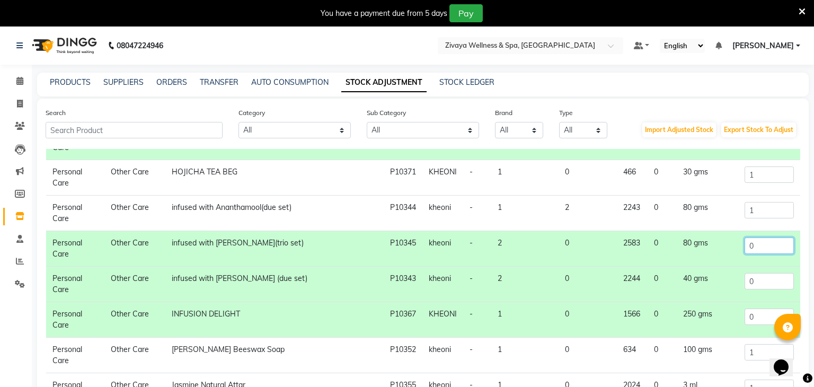
scroll to position [884, 0]
type input "0"
click at [768, 217] on td "1" at bounding box center [770, 215] width 62 height 36
click at [767, 215] on input "1" at bounding box center [769, 211] width 49 height 16
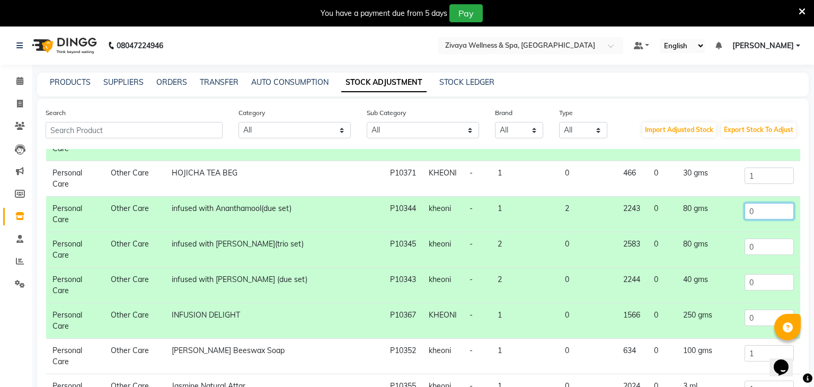
type input "0"
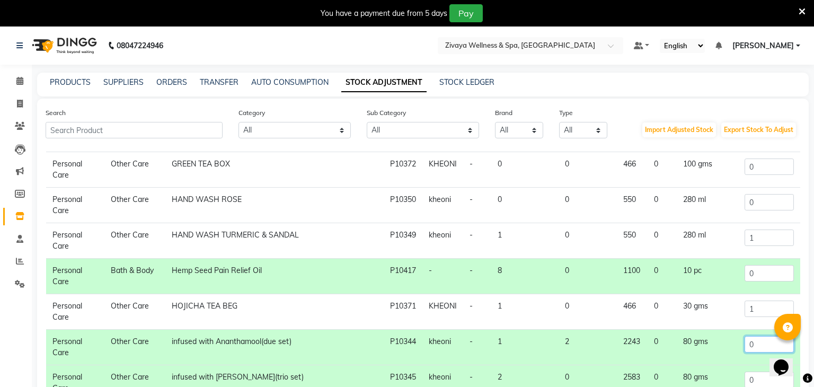
scroll to position [752, 0]
click at [761, 229] on input "1" at bounding box center [769, 237] width 49 height 16
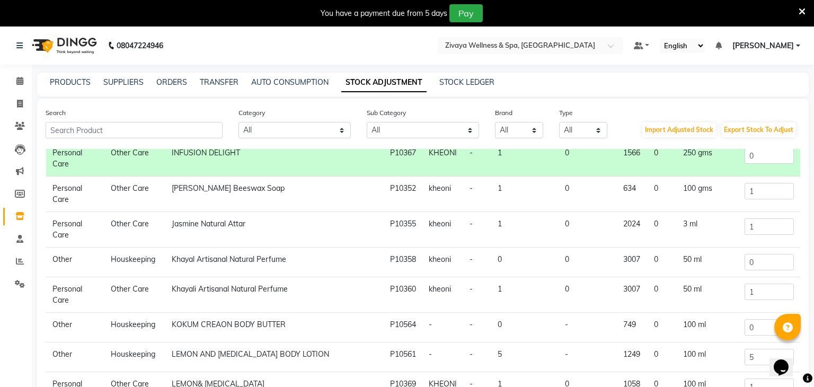
scroll to position [1055, 0]
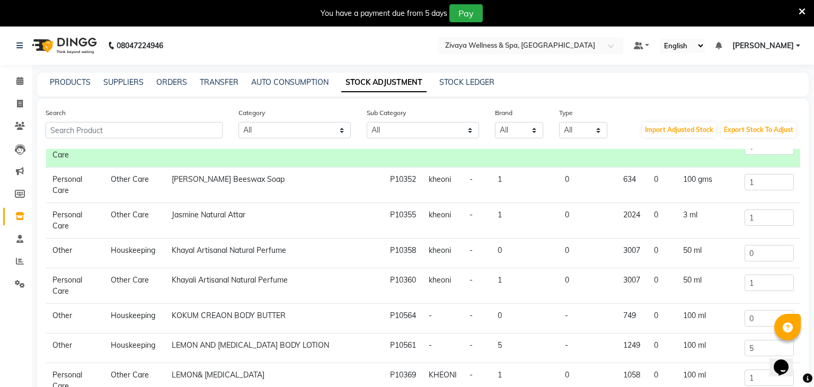
type input "0"
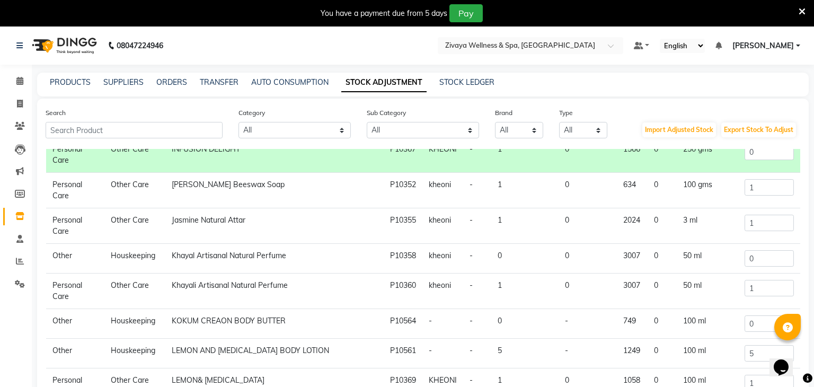
scroll to position [1046, 0]
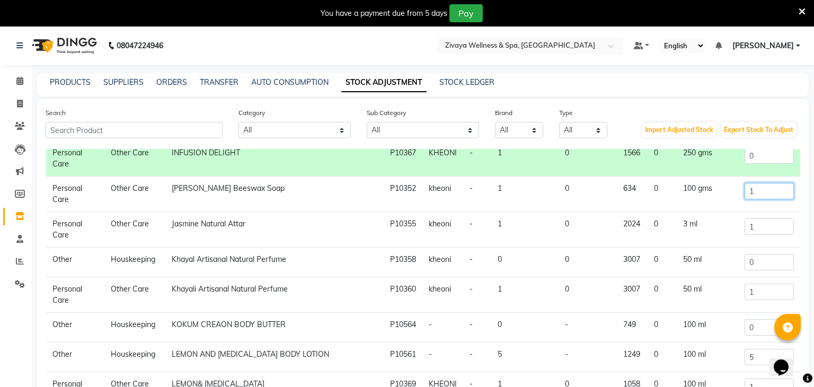
click at [777, 183] on input "1" at bounding box center [769, 191] width 49 height 16
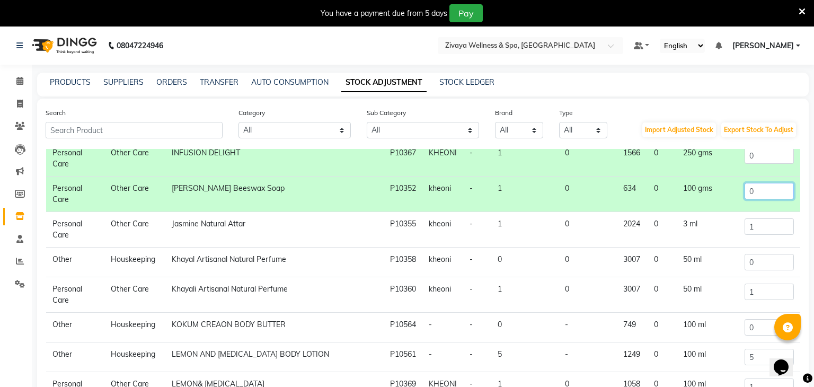
type input "0"
click at [778, 221] on input "1" at bounding box center [769, 226] width 49 height 16
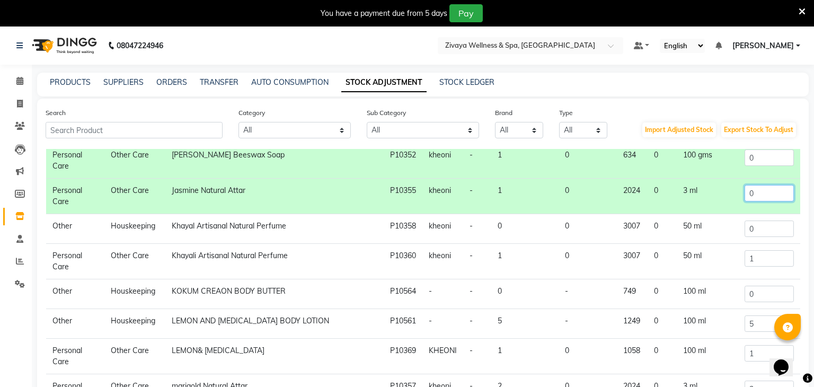
scroll to position [1080, 0]
type input "0"
click at [762, 250] on input "1" at bounding box center [769, 258] width 49 height 16
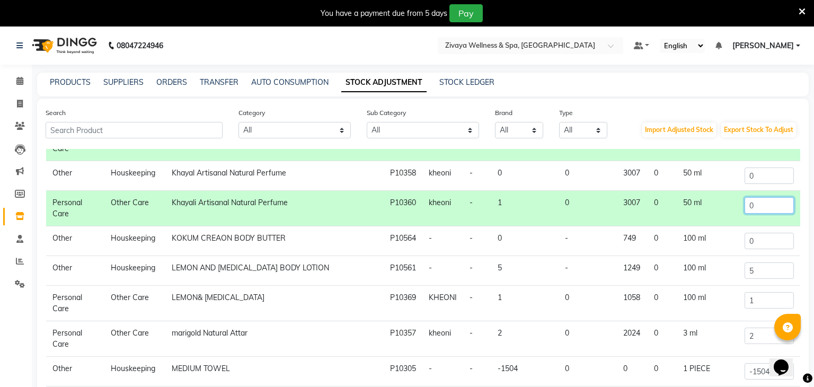
scroll to position [1133, 0]
type input "0"
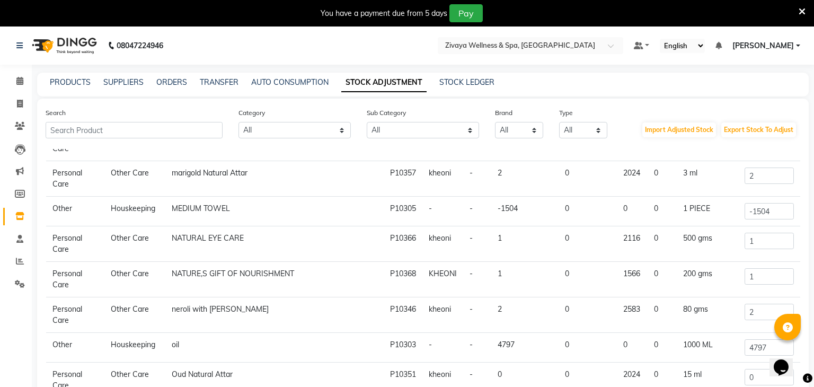
scroll to position [1300, 0]
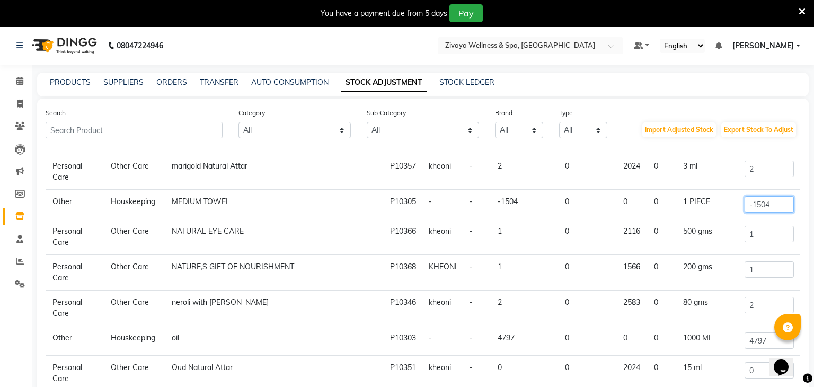
click at [773, 201] on input "-1504" at bounding box center [769, 204] width 49 height 16
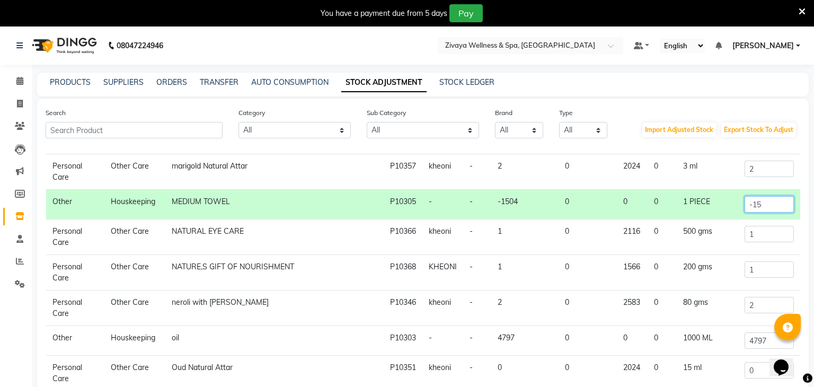
type input "-1"
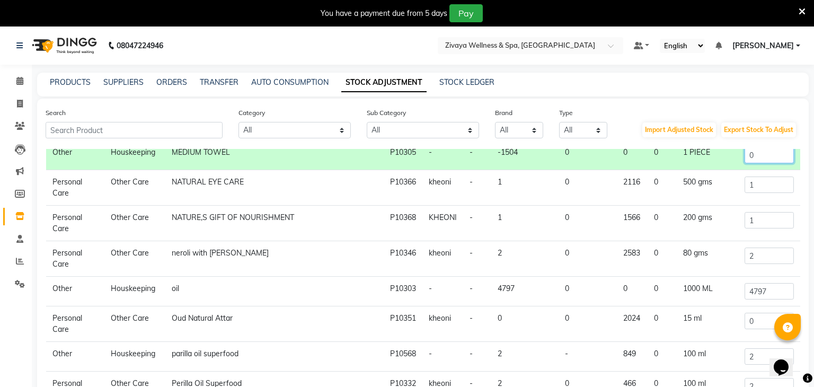
scroll to position [1365, 0]
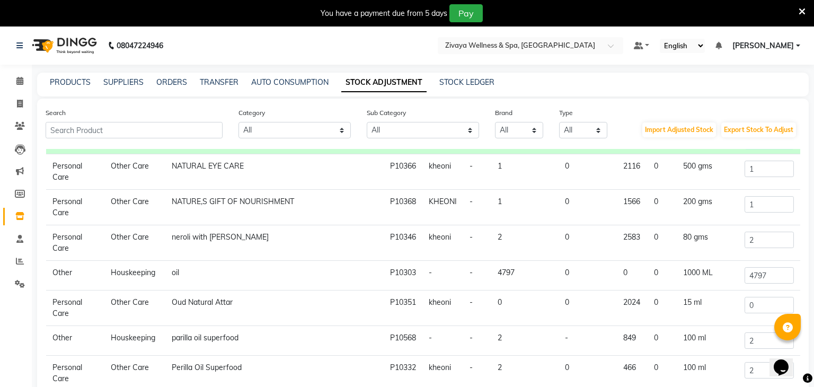
type input "0"
click at [770, 232] on input "2" at bounding box center [769, 240] width 49 height 16
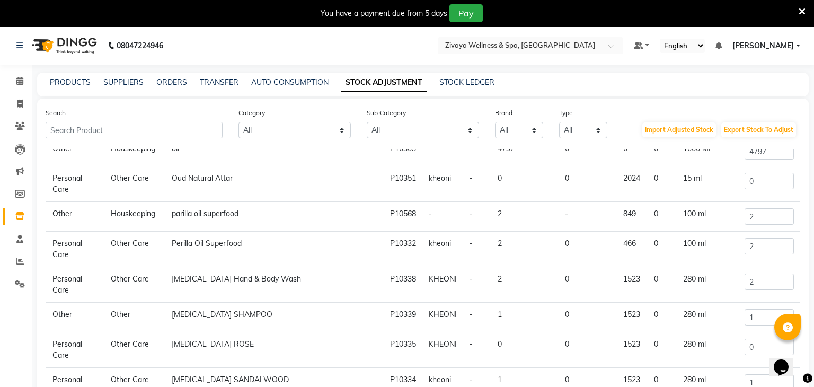
scroll to position [1490, 0]
type input "0"
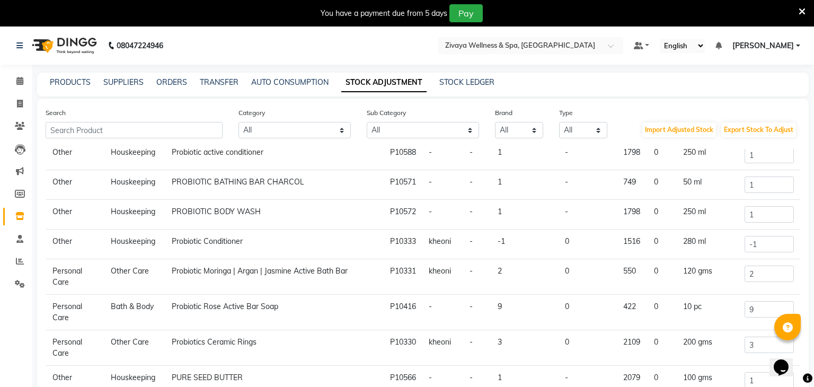
scroll to position [1800, 0]
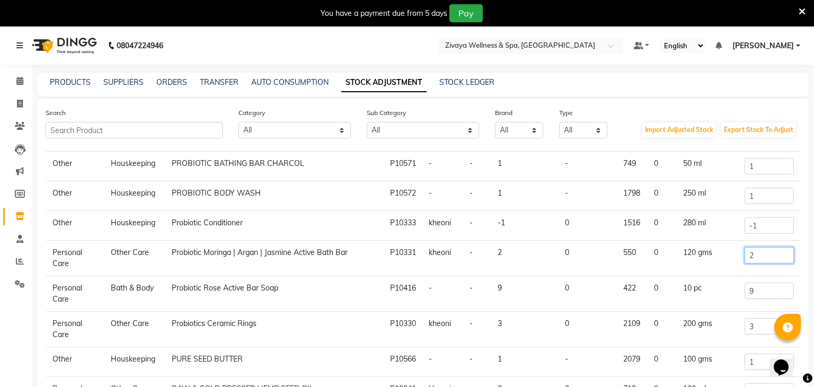
click at [763, 248] on input "2" at bounding box center [769, 255] width 49 height 16
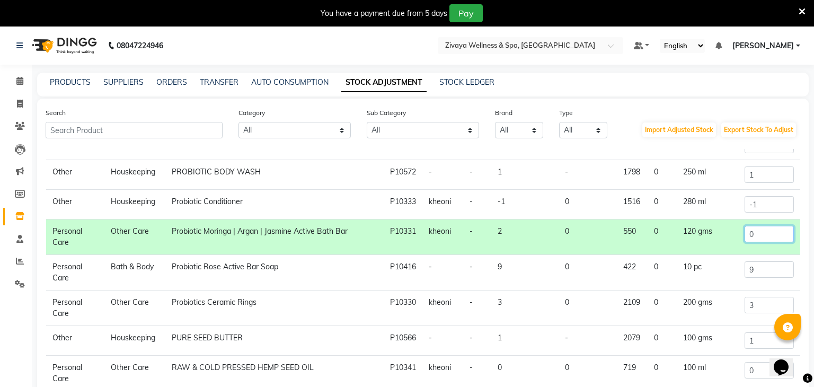
scroll to position [1822, 0]
type input "0"
click at [770, 263] on input "9" at bounding box center [769, 268] width 49 height 16
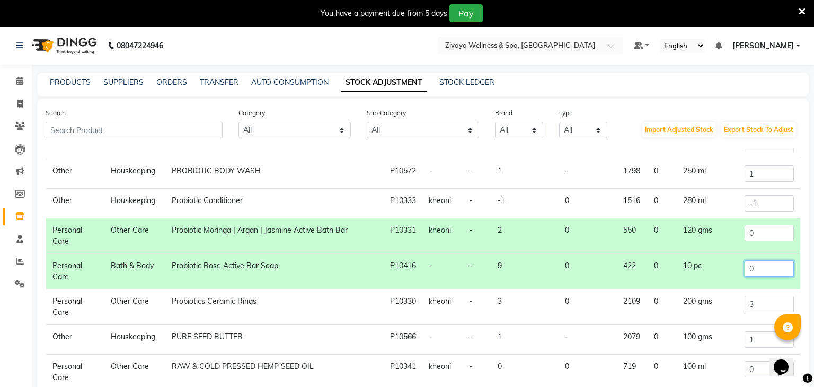
scroll to position [1827, 0]
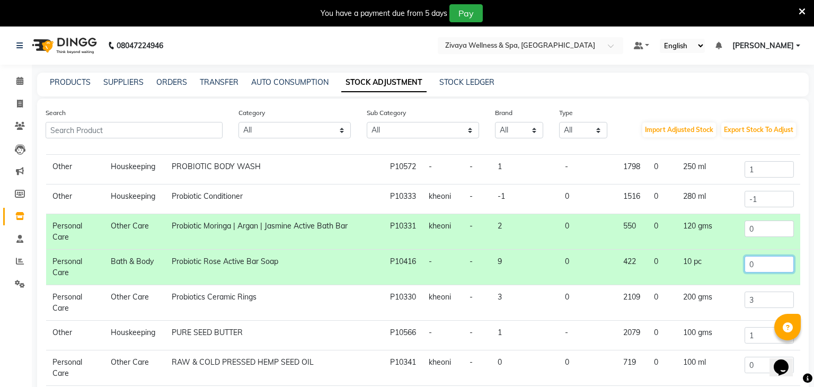
type input "0"
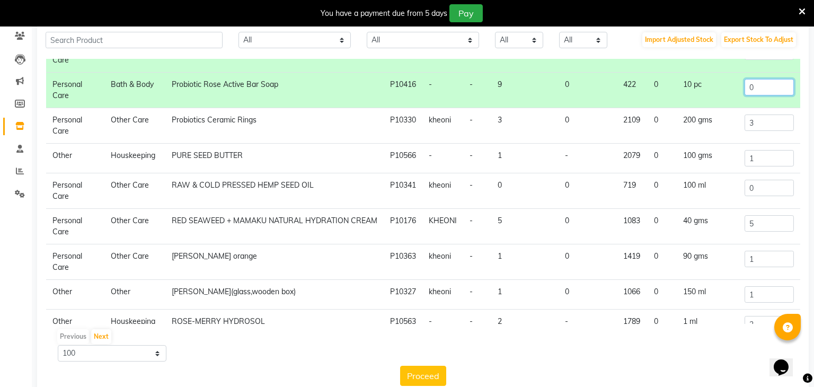
scroll to position [1918, 0]
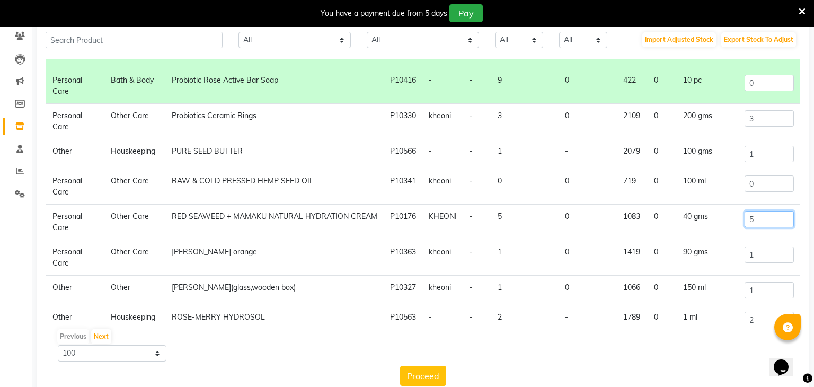
click at [761, 211] on input "5" at bounding box center [769, 219] width 49 height 16
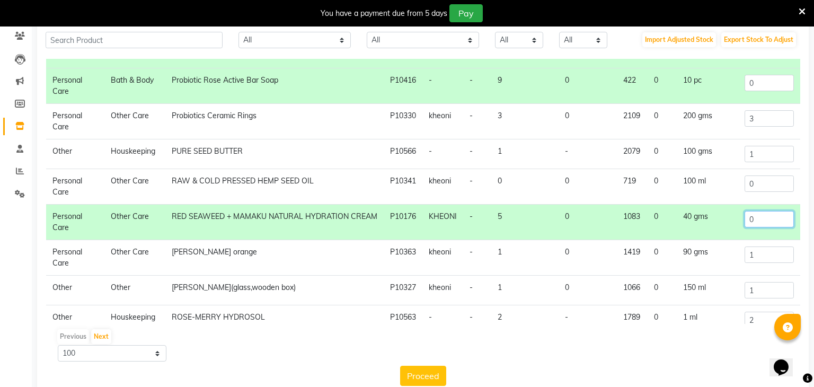
type input "0"
click at [771, 252] on input "1" at bounding box center [769, 255] width 49 height 16
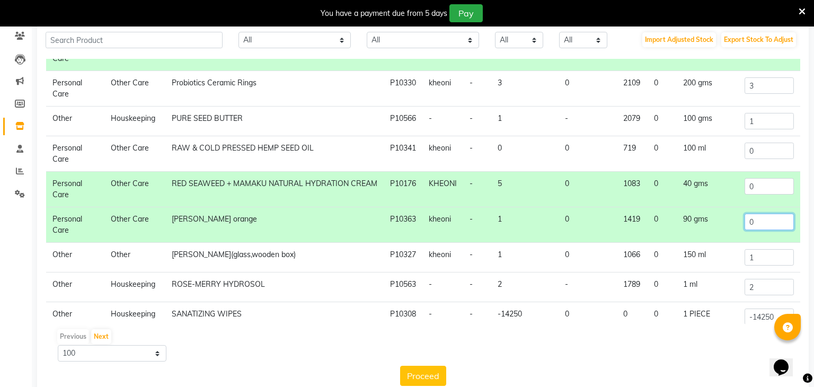
scroll to position [1951, 0]
type input "0"
click at [777, 249] on input "1" at bounding box center [769, 257] width 49 height 16
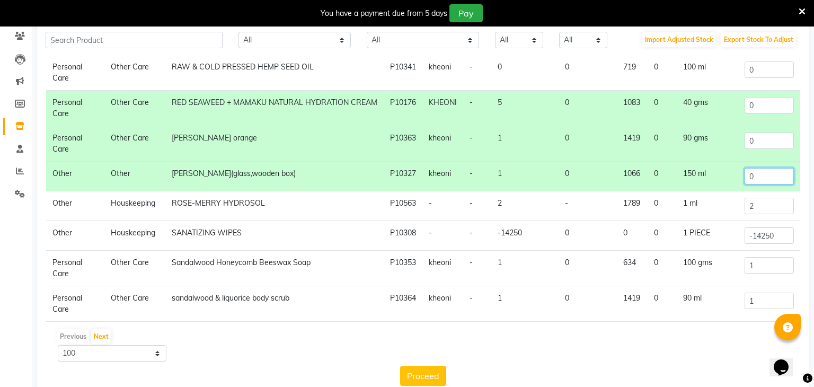
scroll to position [2036, 0]
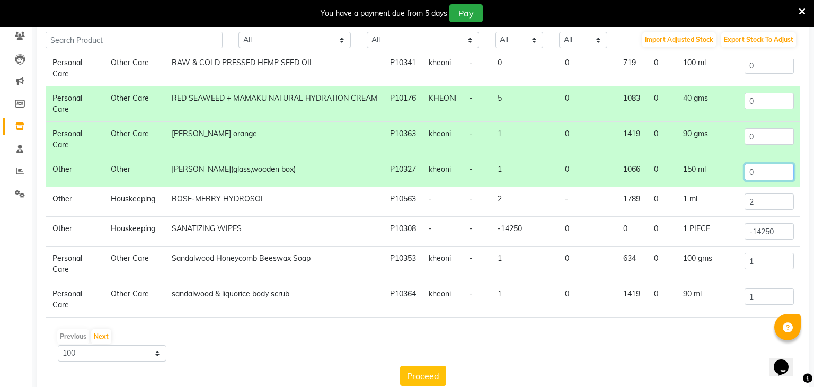
type input "0"
click at [775, 223] on input "-14250" at bounding box center [769, 231] width 49 height 16
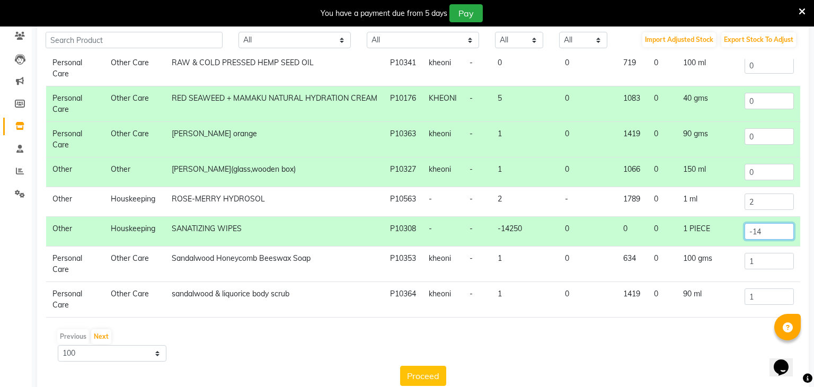
type input "-1"
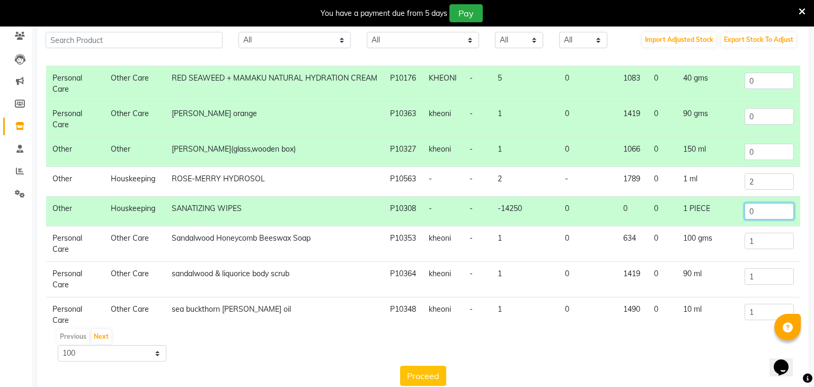
scroll to position [2059, 0]
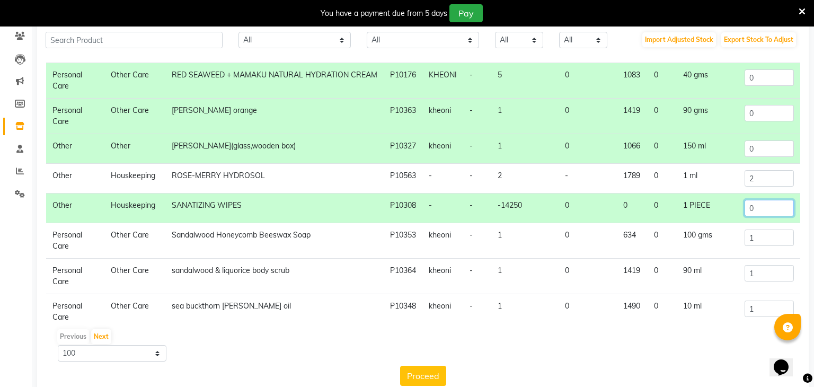
type input "0"
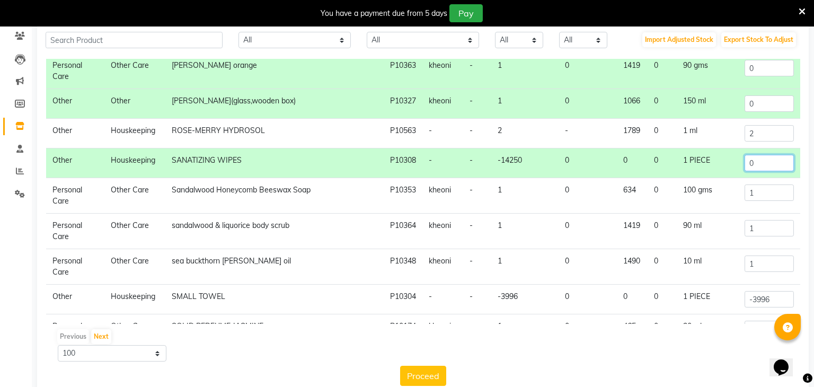
scroll to position [2106, 0]
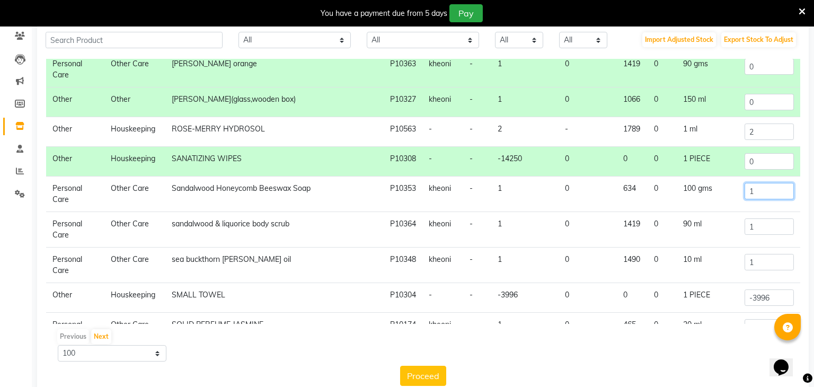
click at [766, 183] on input "1" at bounding box center [769, 191] width 49 height 16
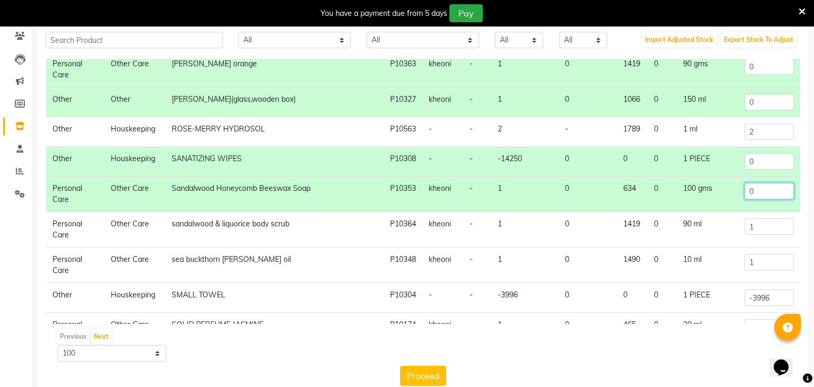
type input "0"
click at [756, 219] on input "1" at bounding box center [769, 226] width 49 height 16
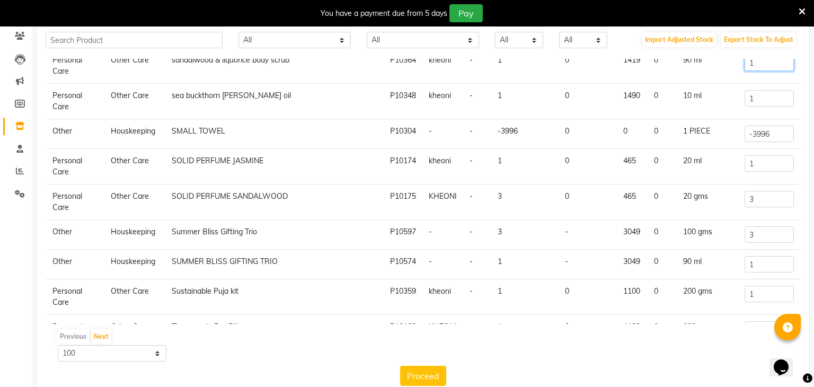
scroll to position [2270, 0]
click at [756, 190] on input "3" at bounding box center [769, 198] width 49 height 16
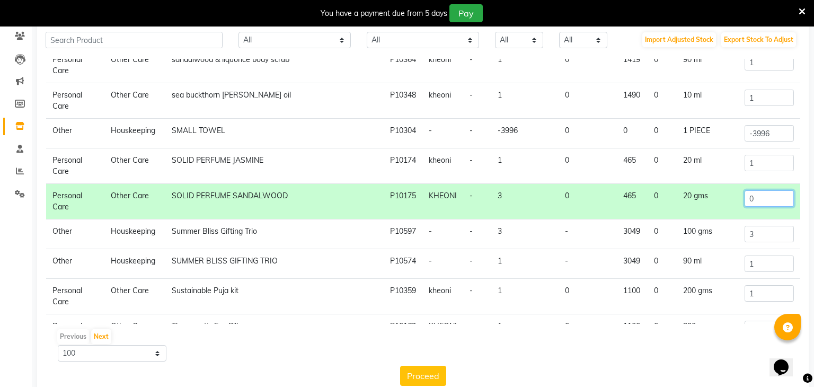
type input "0"
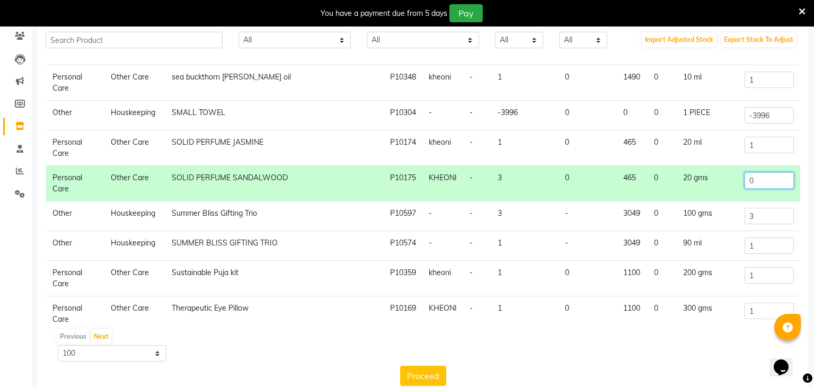
scroll to position [2290, 0]
click at [762, 236] on input "1" at bounding box center [769, 244] width 49 height 16
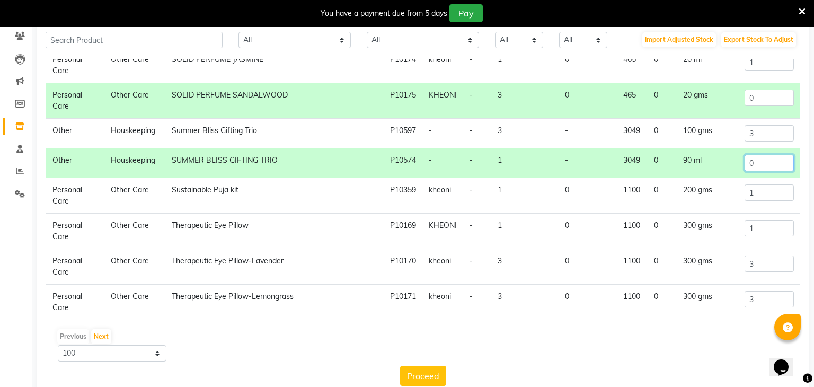
scroll to position [2372, 0]
type input "0"
click at [767, 183] on input "1" at bounding box center [769, 191] width 49 height 16
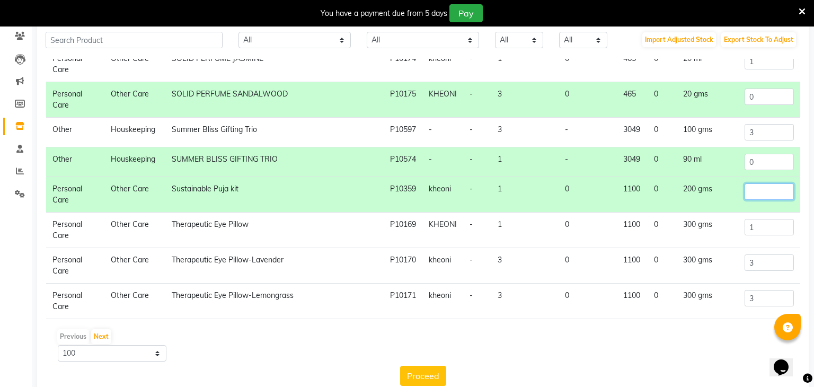
type input "9"
type input "0"
click at [767, 219] on input "1" at bounding box center [769, 227] width 49 height 16
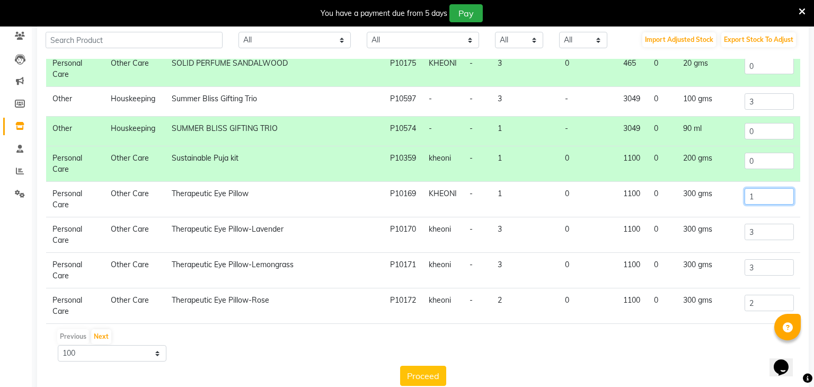
scroll to position [2409, 0]
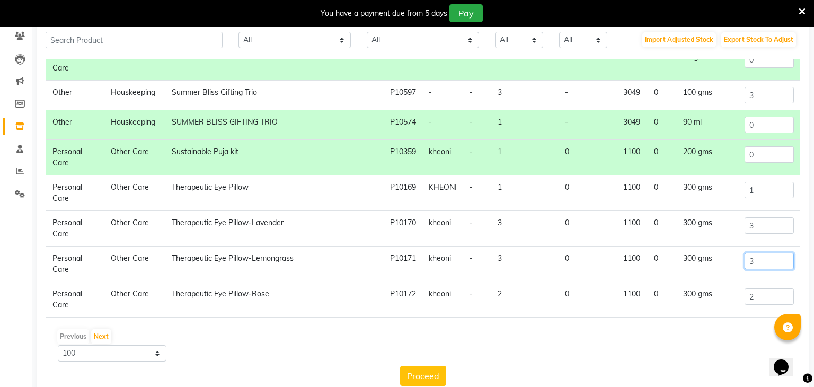
click at [761, 258] on input "3" at bounding box center [769, 261] width 49 height 16
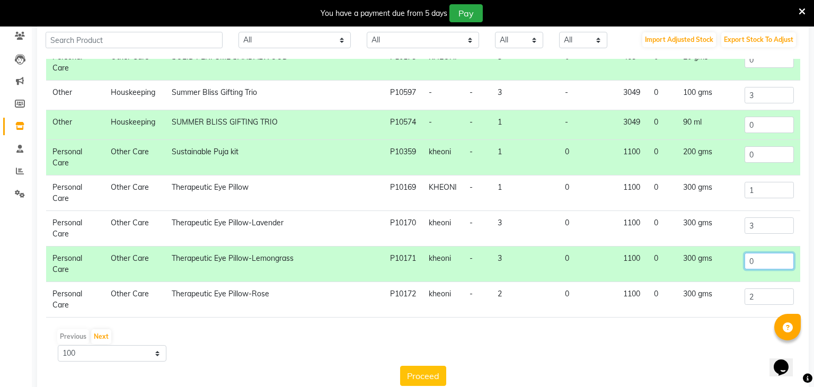
type input "0"
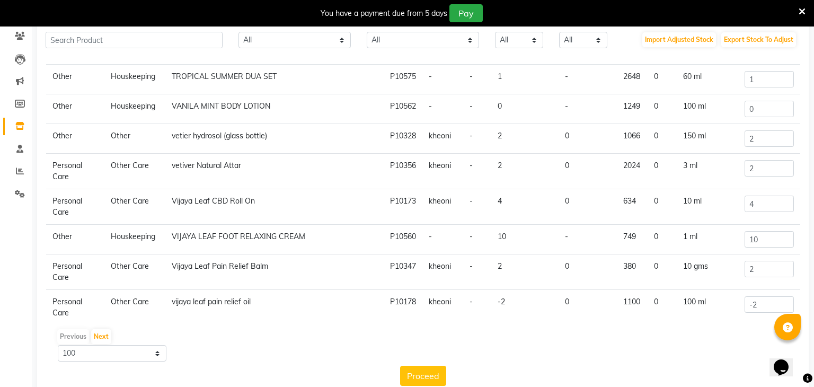
scroll to position [113, 0]
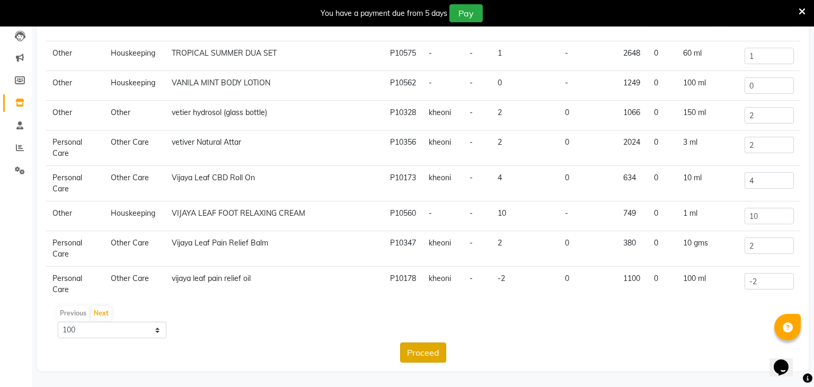
click at [417, 346] on button "Proceed" at bounding box center [423, 353] width 46 height 20
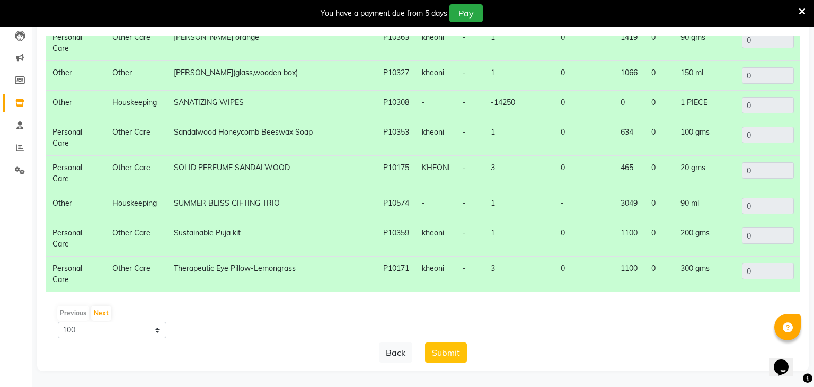
scroll to position [642, 0]
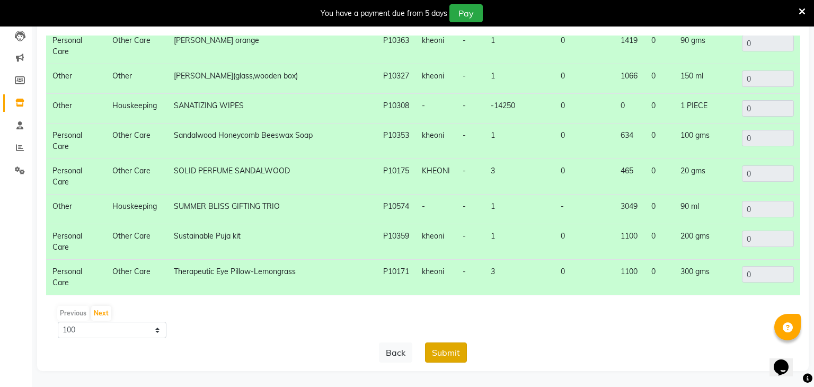
click at [449, 348] on button "Submit" at bounding box center [446, 353] width 42 height 20
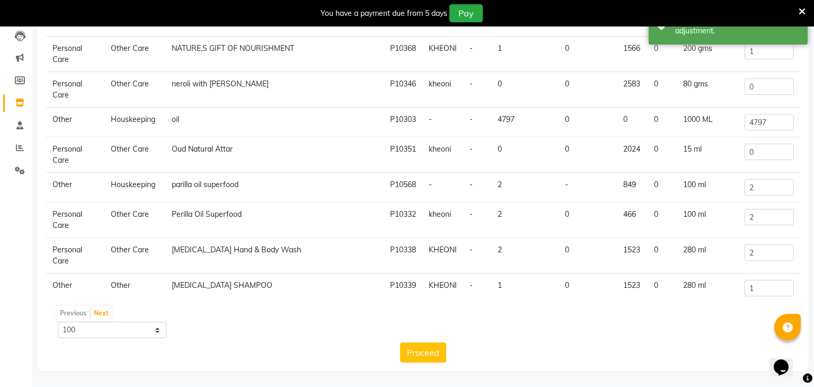
scroll to position [0, 0]
